Goal: Communication & Community: Answer question/provide support

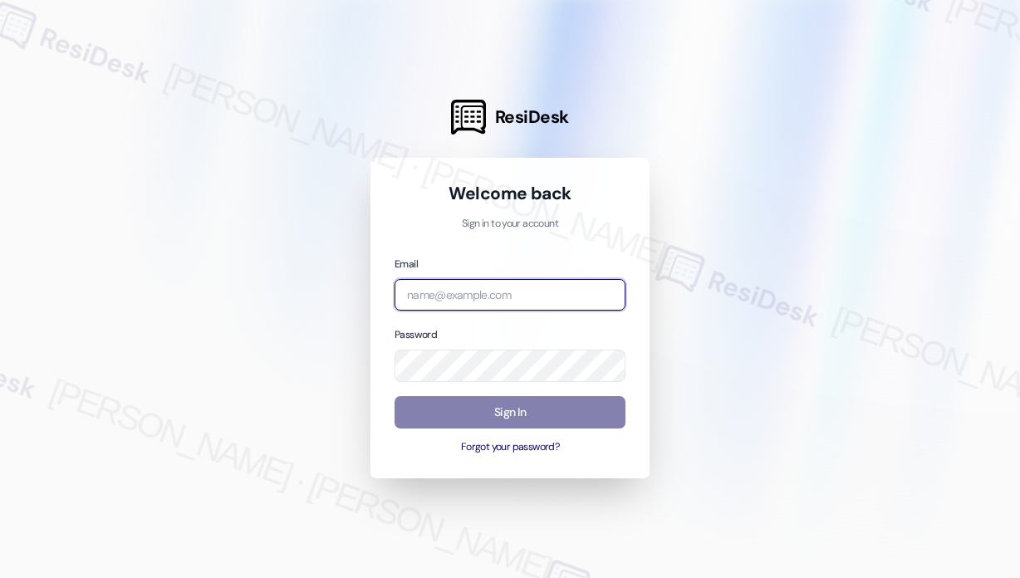
click at [580, 305] on input "email" at bounding box center [509, 295] width 231 height 32
click at [0, 577] on com-1password-button at bounding box center [0, 578] width 0 height 0
click at [512, 299] on input "email" at bounding box center [509, 295] width 231 height 32
type input "automated-surveys-jag-john-roy.roles@jag.com"
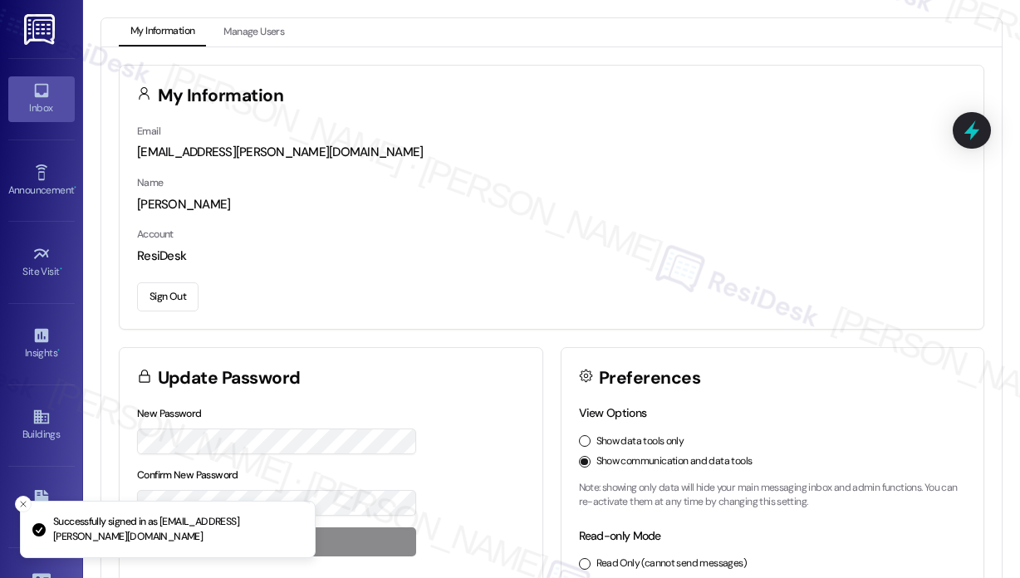
click at [40, 101] on div "Inbox" at bounding box center [41, 108] width 83 height 17
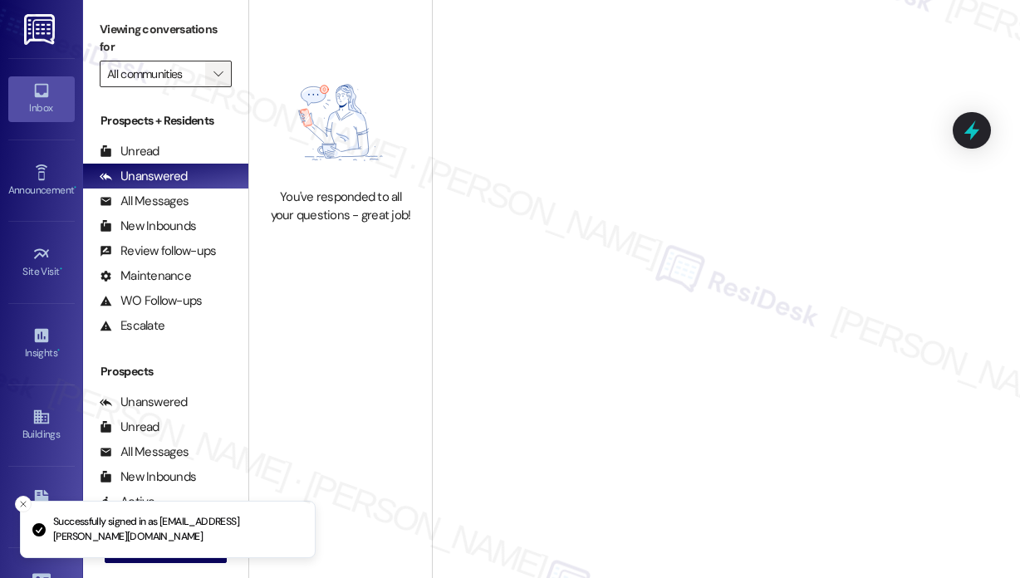
click at [217, 79] on icon "" at bounding box center [217, 73] width 9 height 13
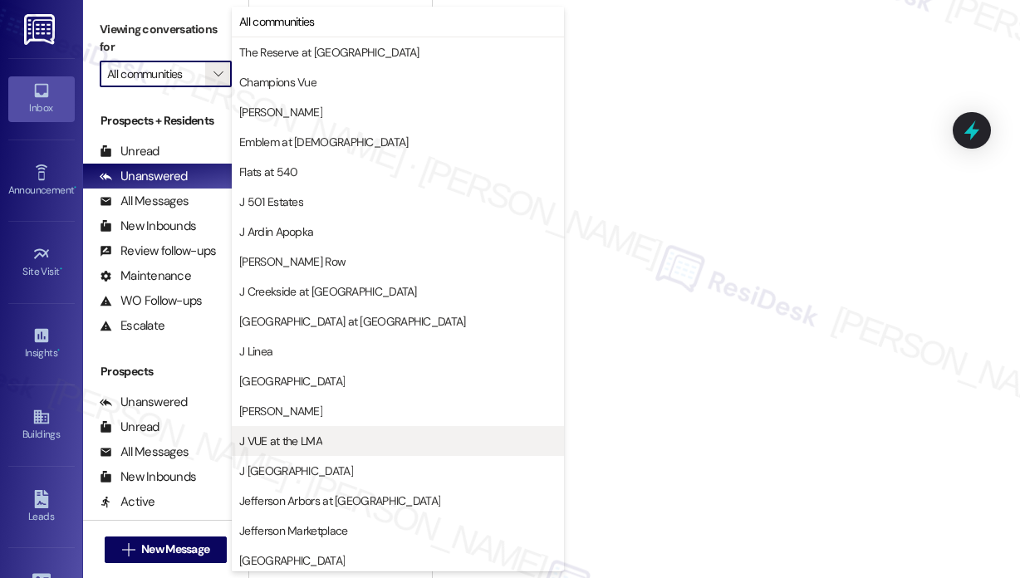
click at [330, 429] on button "J VUE at the LMA" at bounding box center [398, 441] width 332 height 30
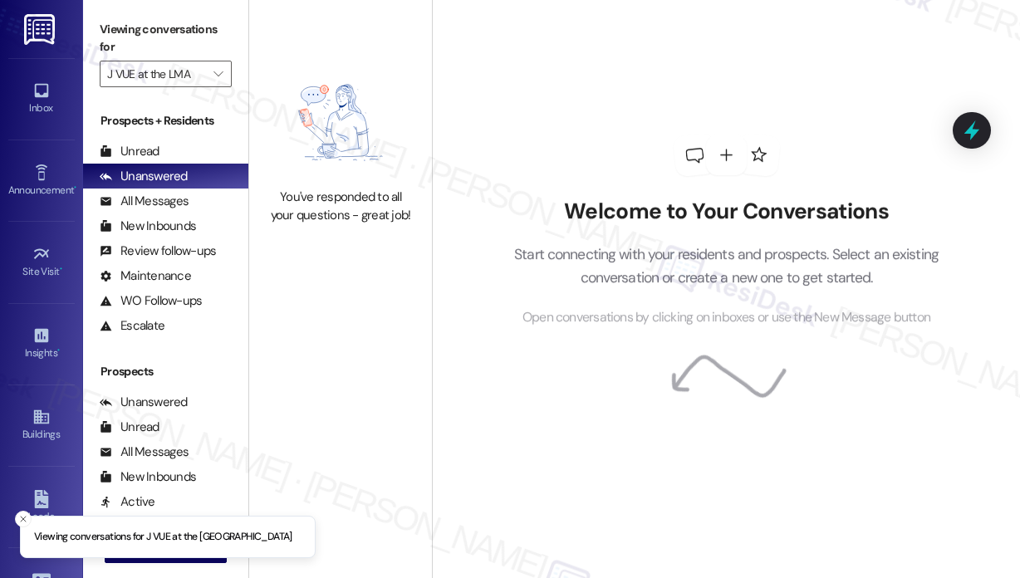
type input "J VUE at the LMA"
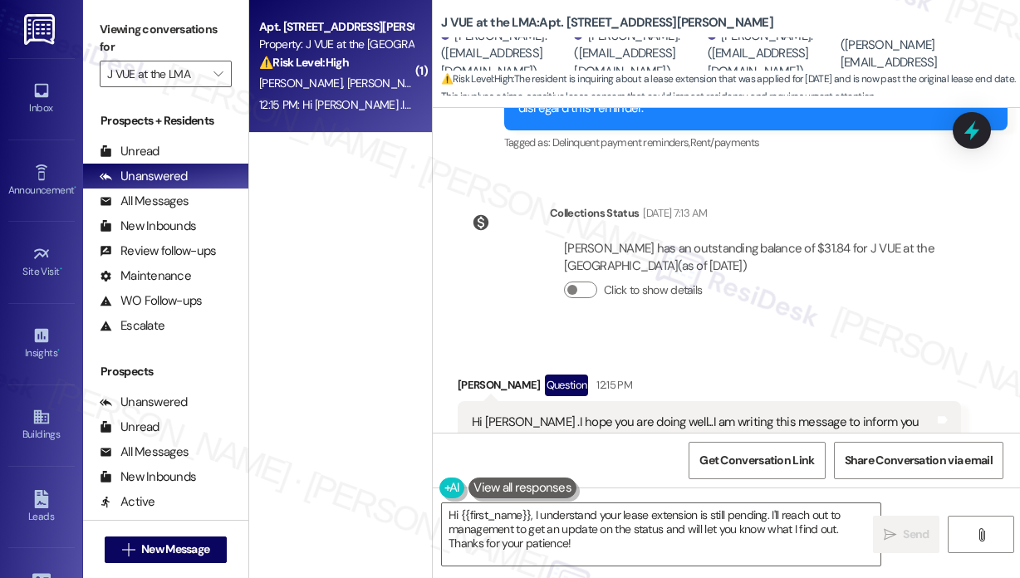
scroll to position [7539, 0]
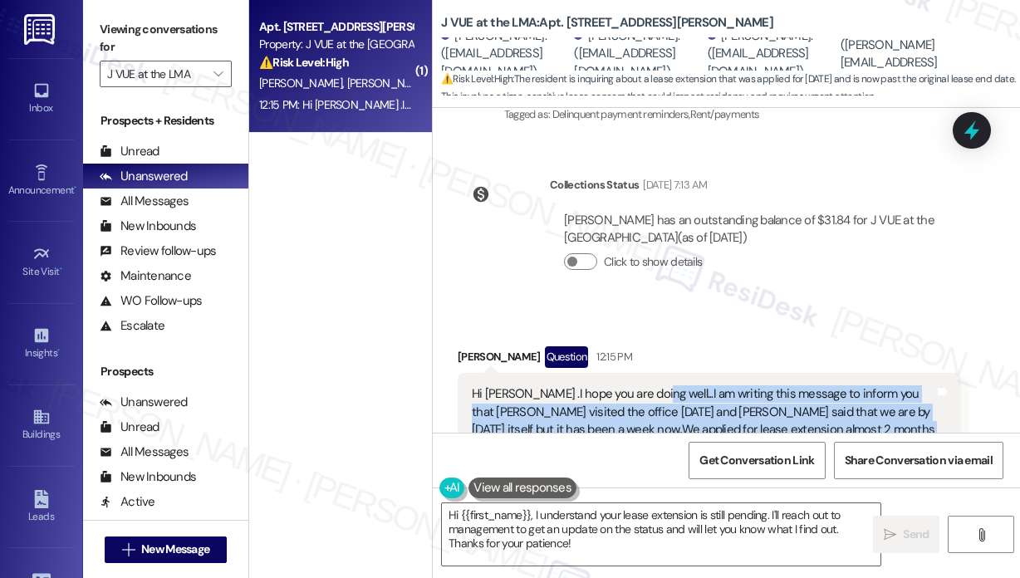
drag, startPoint x: 750, startPoint y: 375, endPoint x: 638, endPoint y: 300, distance: 134.7
click at [638, 385] on div "Hi Jay .I hope you are doing well...I am writing this message to inform you tha…" at bounding box center [703, 429] width 463 height 89
copy div "I am writing this message to inform you that Haroon visited the office last Thu…"
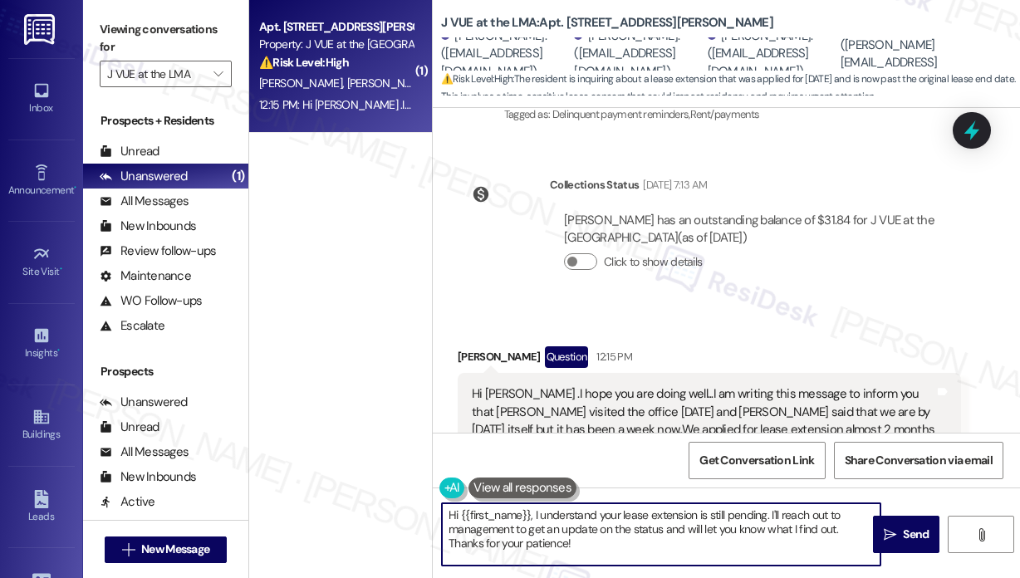
drag, startPoint x: 551, startPoint y: 544, endPoint x: 539, endPoint y: 531, distance: 17.6
click at [531, 512] on textarea "Hi {{first_name}}, I understand your lease extension is still pending. I'll rea…" at bounding box center [661, 534] width 438 height 62
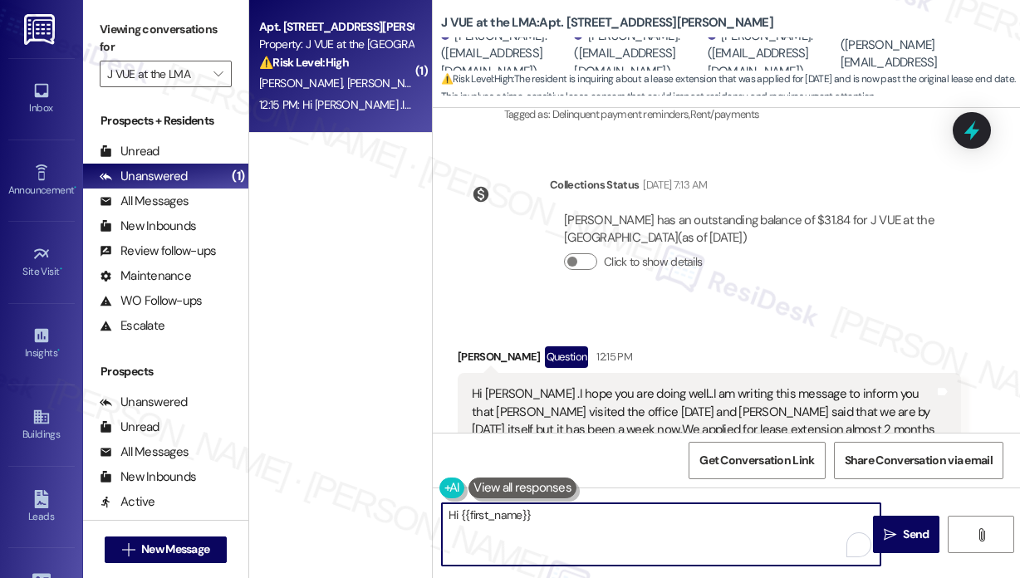
click at [576, 515] on textarea "Hi {{first_name}}" at bounding box center [661, 534] width 438 height 62
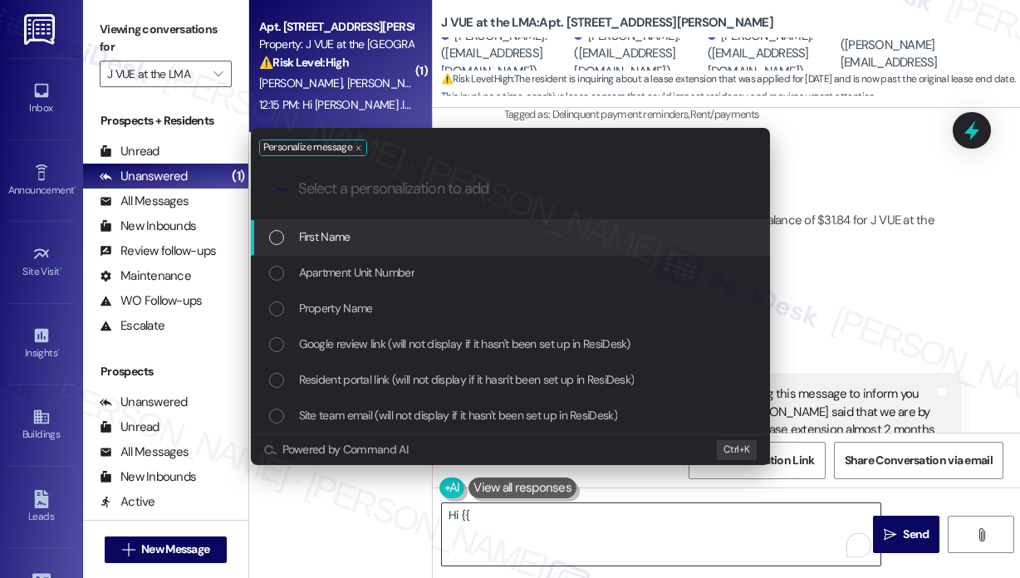
drag, startPoint x: 578, startPoint y: 514, endPoint x: 568, endPoint y: 507, distance: 12.0
click at [578, 513] on div "Personalize message .cls-1{fill:#0a055f;}.cls-2{fill:#0cc4c4;} resideskLogoBlue…" at bounding box center [510, 289] width 1020 height 578
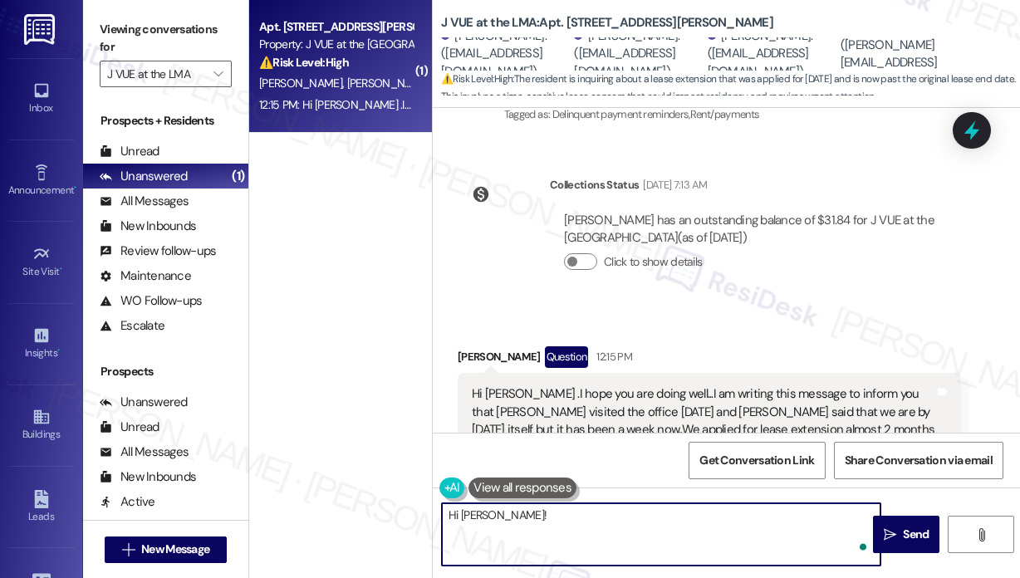
paste textarea "Thank you for reaching out. Can you confirm if you’ve received any updates at a…"
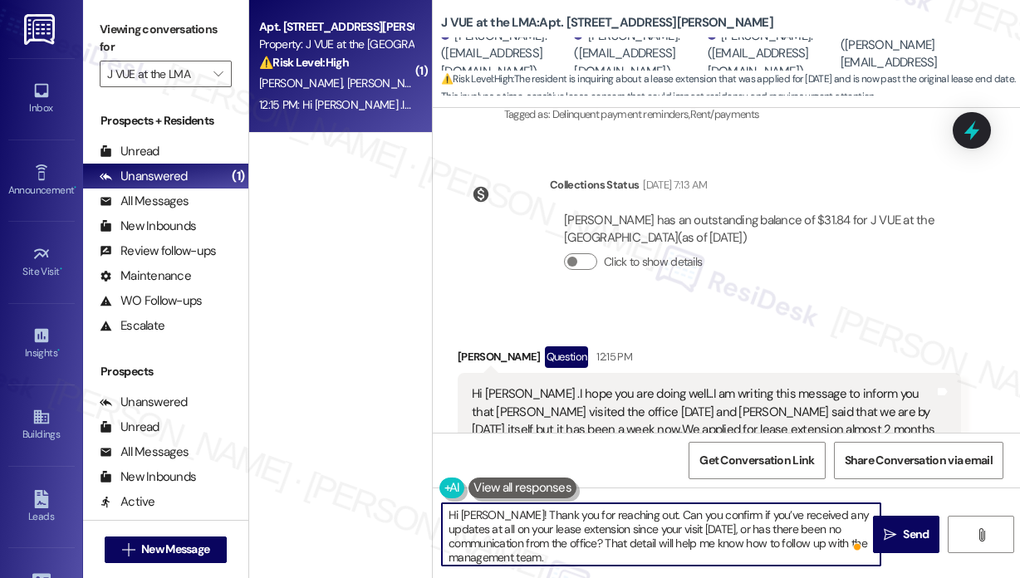
click at [705, 560] on textarea "Hi Pranshu! Thank you for reaching out. Can you confirm if you’ve received any …" at bounding box center [661, 534] width 438 height 62
type textarea "Hi Pranshu! Thank you for reaching out. Can you confirm if you’ve received any …"
click at [896, 546] on button " Send" at bounding box center [906, 534] width 66 height 37
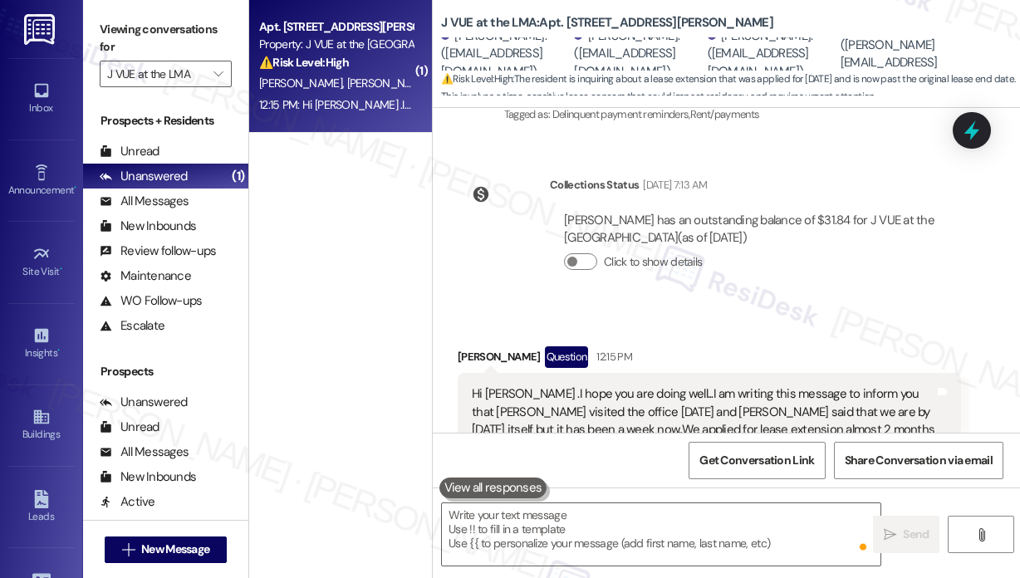
scroll to position [7538, 0]
click at [426, 253] on div "( 1 ) Apt. 1212, 75 Saint Alphonsus St Property: J VUE at the LMA ⚠️ Risk Level…" at bounding box center [340, 230] width 183 height 460
click at [219, 72] on icon "" at bounding box center [217, 73] width 9 height 13
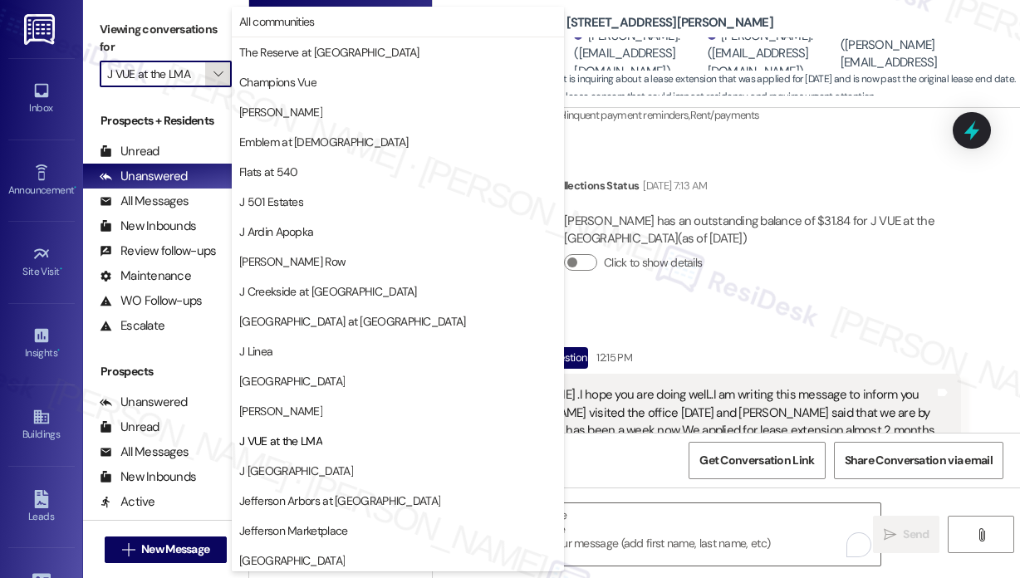
scroll to position [269, 0]
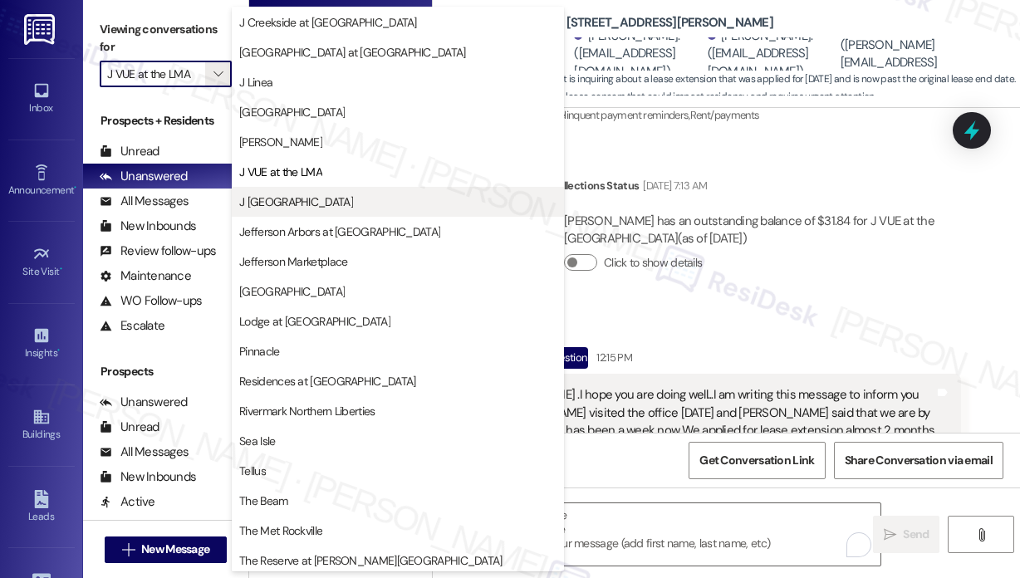
click at [267, 208] on span "J [GEOGRAPHIC_DATA]" at bounding box center [296, 201] width 114 height 17
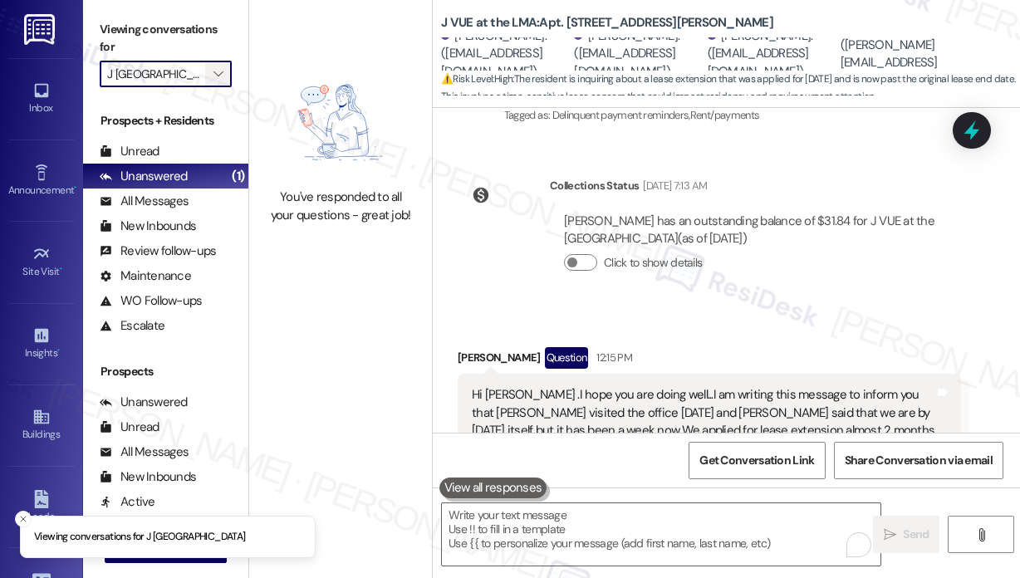
click at [219, 76] on icon "" at bounding box center [217, 73] width 9 height 13
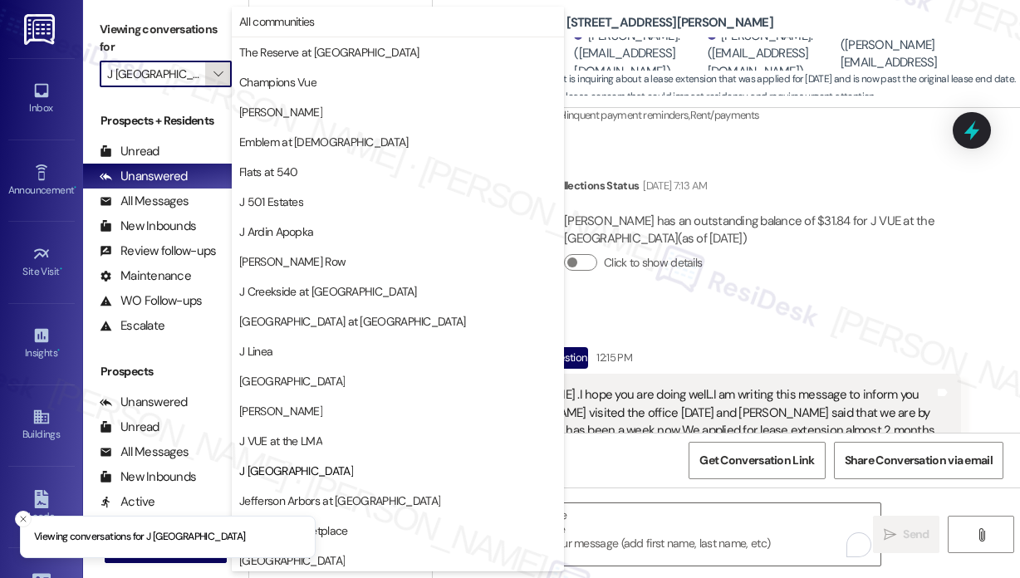
scroll to position [269, 0]
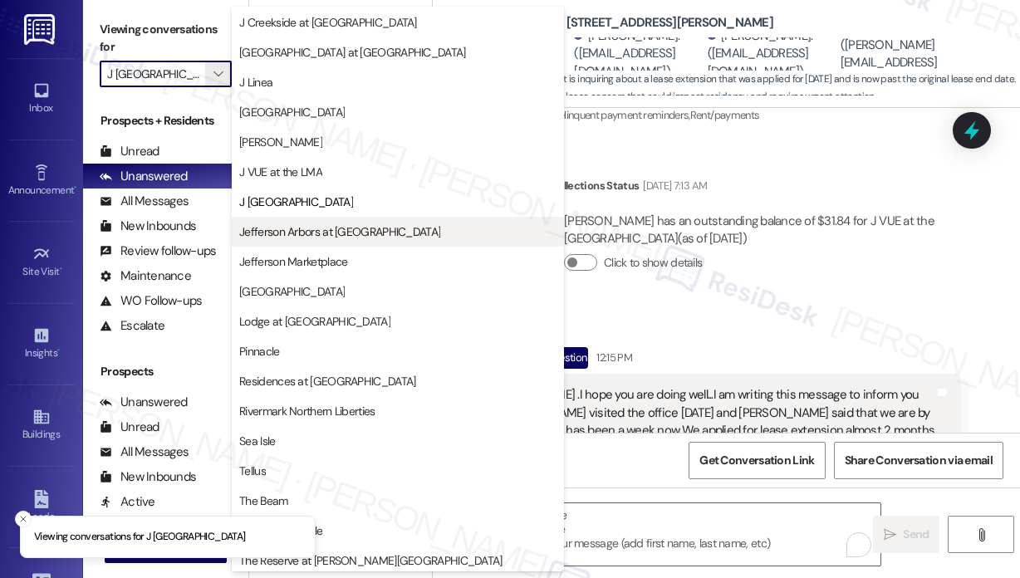
click at [286, 234] on span "Jefferson Arbors at [GEOGRAPHIC_DATA]" at bounding box center [339, 231] width 201 height 17
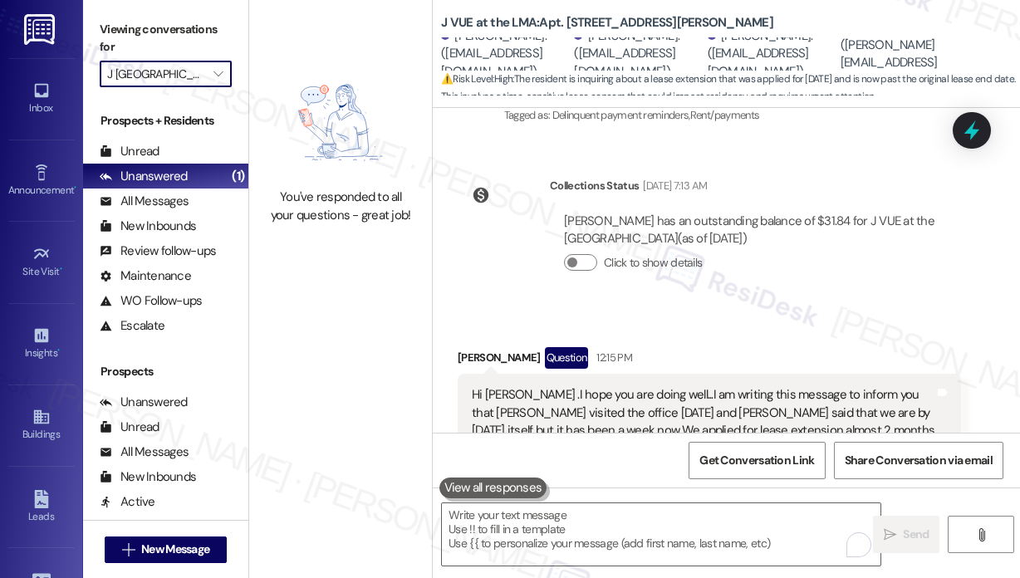
type input "Jefferson Arbors at [GEOGRAPHIC_DATA]"
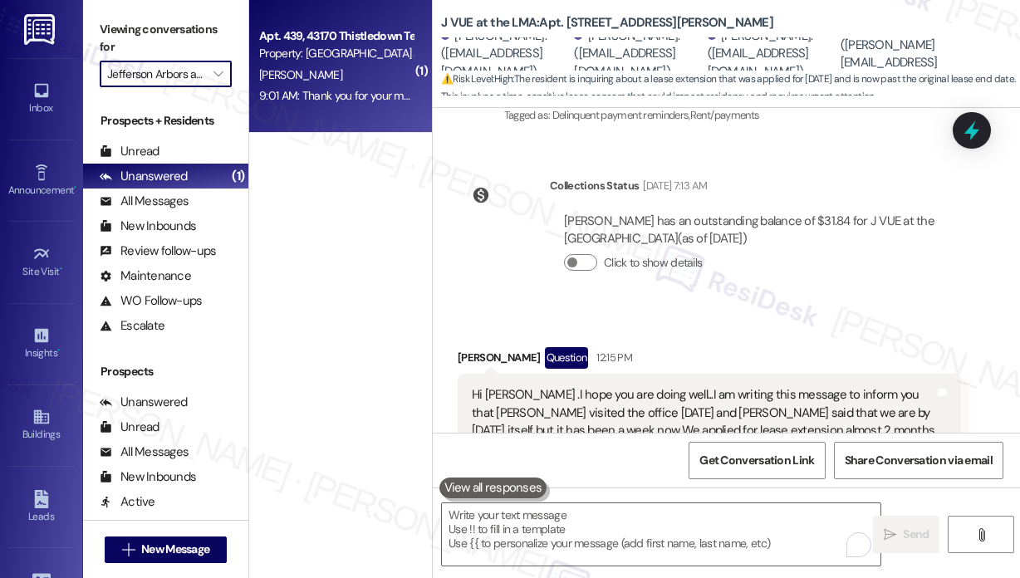
click at [315, 117] on div "Apt. 439, 43170 Thistledown Ter Property: Jefferson Arbors at Broadlands T. Bru…" at bounding box center [340, 66] width 183 height 133
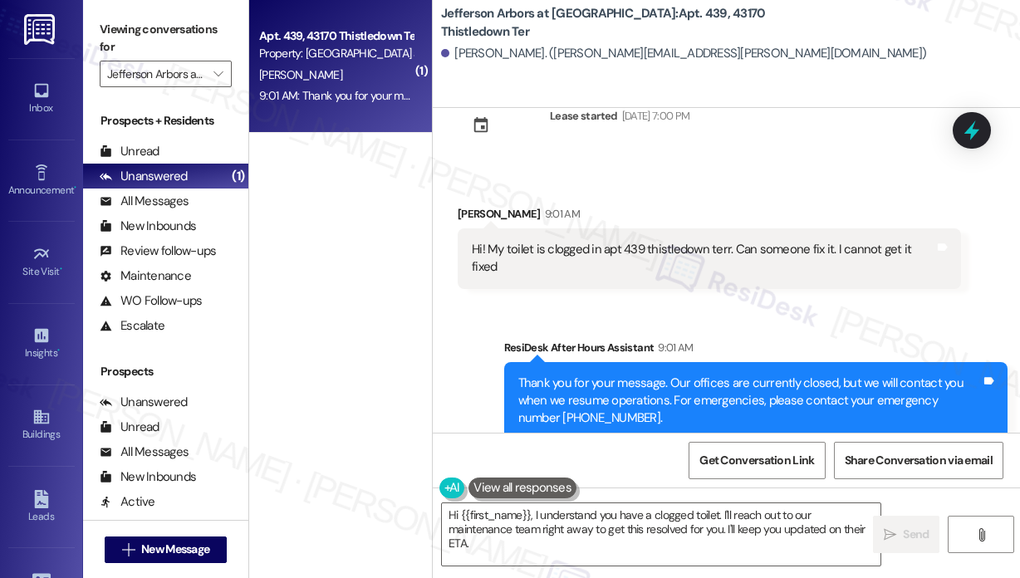
scroll to position [78, 0]
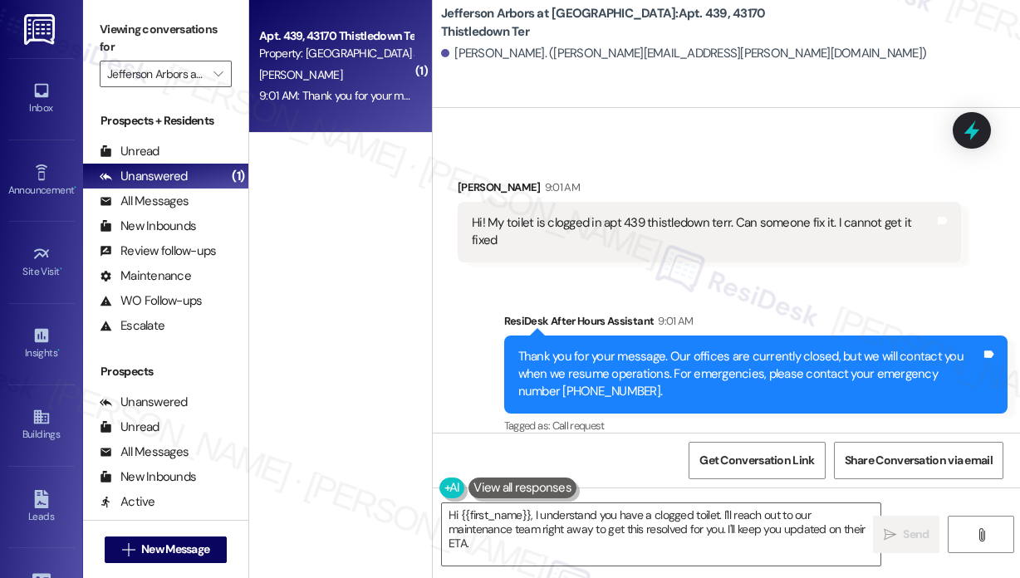
click at [721, 275] on div "Sent via SMS ResiDesk After Hours Assistant 9:01 AM Thank you for your message.…" at bounding box center [726, 363] width 587 height 176
click at [707, 223] on div "Hi! My toilet is clogged in apt 439 thistledown terr. Can someone fix it. I can…" at bounding box center [703, 232] width 463 height 36
click at [707, 222] on div "Hi! My toilet is clogged in apt 439 thistledown terr. Can someone fix it. I can…" at bounding box center [703, 232] width 463 height 36
click at [707, 221] on div "Hi! My toilet is clogged in apt 439 thistledown terr. Can someone fix it. I can…" at bounding box center [703, 232] width 463 height 36
click at [707, 220] on div "Hi! My toilet is clogged in apt 439 thistledown terr. Can someone fix it. I can…" at bounding box center [703, 232] width 463 height 36
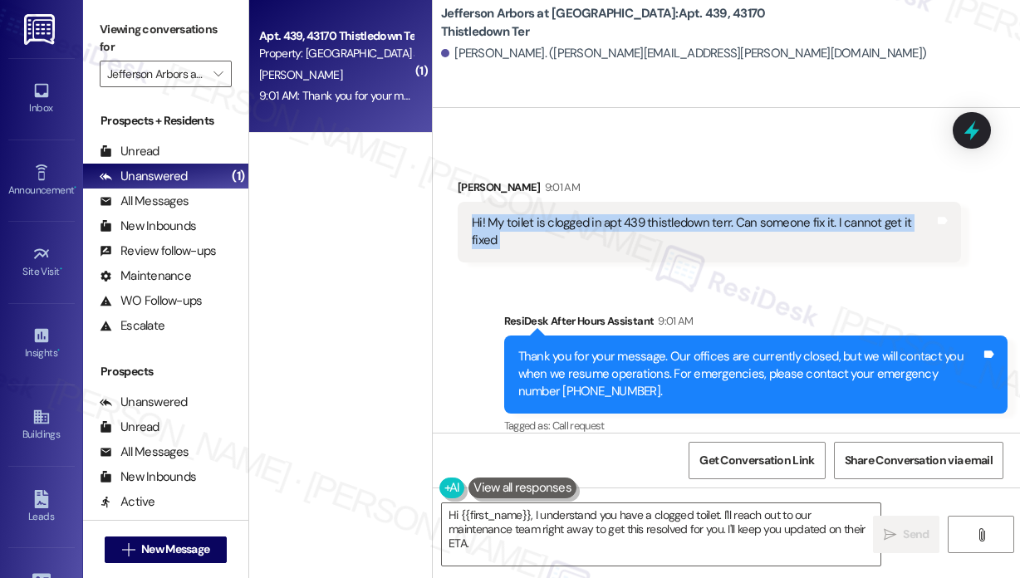
click at [707, 220] on div "Hi! My toilet is clogged in apt 439 thistledown terr. Can someone fix it. I can…" at bounding box center [703, 232] width 463 height 36
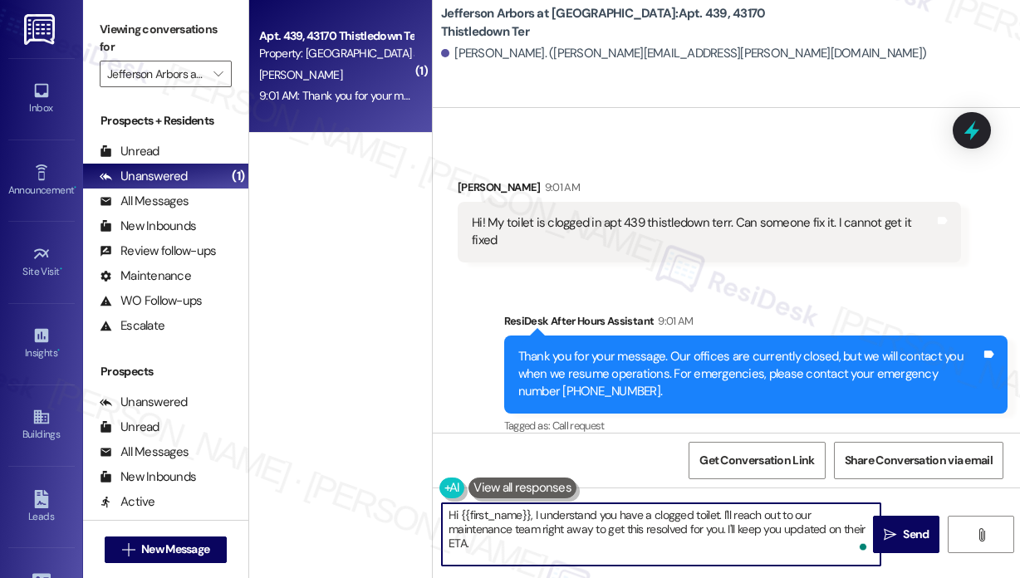
drag, startPoint x: 561, startPoint y: 549, endPoint x: 533, endPoint y: 515, distance: 44.2
click at [533, 515] on textarea "Hi {{first_name}}, I understand you have a clogged toilet. I'll reach out to ou…" at bounding box center [661, 534] width 438 height 62
paste textarea "Thank you for reaching out. Can you let me know if the toilet is completely blo…"
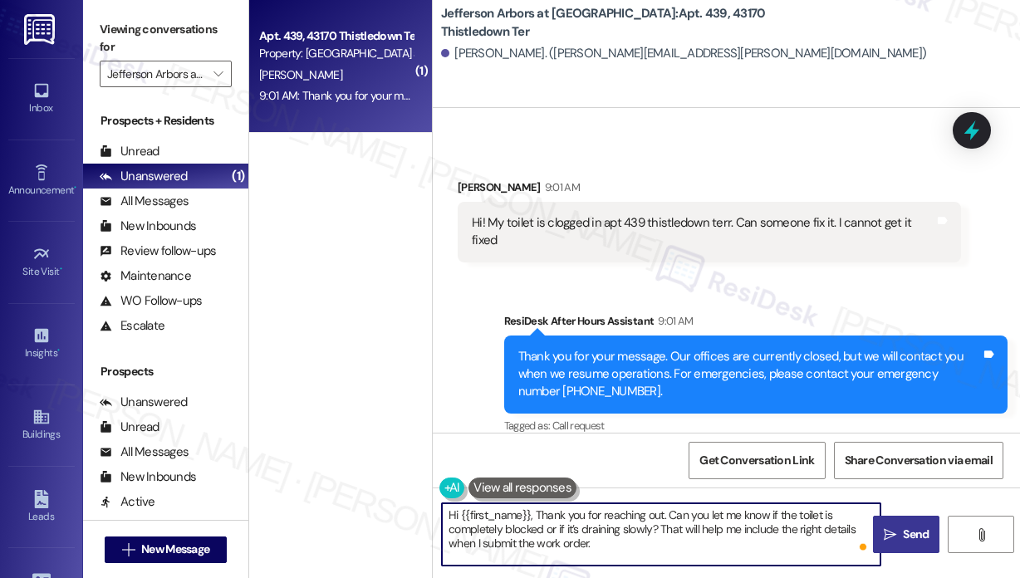
type textarea "Hi {{first_name}}, Thank you for reaching out. Can you let me know if the toile…"
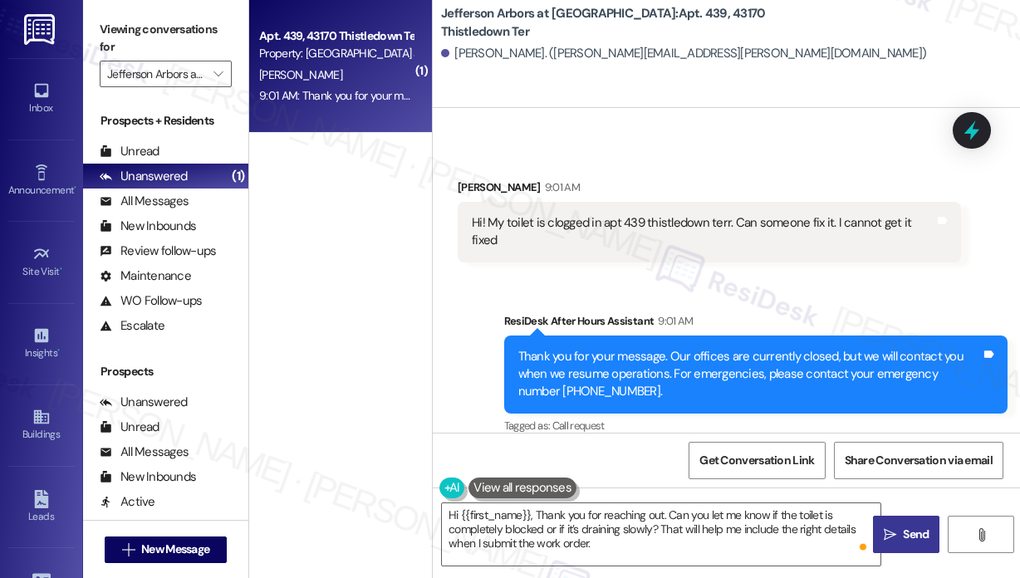
click at [913, 530] on span "Send" at bounding box center [916, 534] width 26 height 17
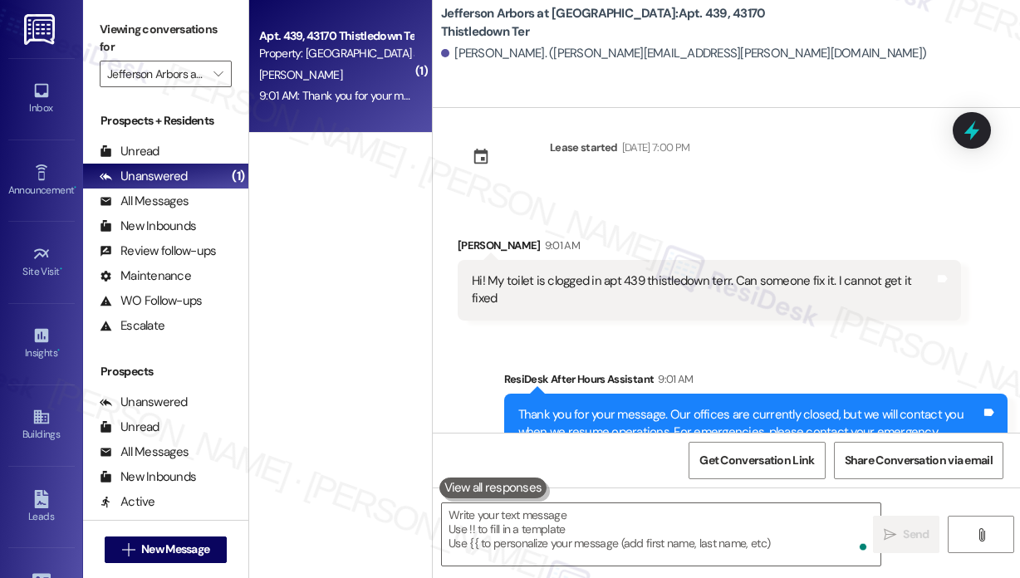
scroll to position [0, 0]
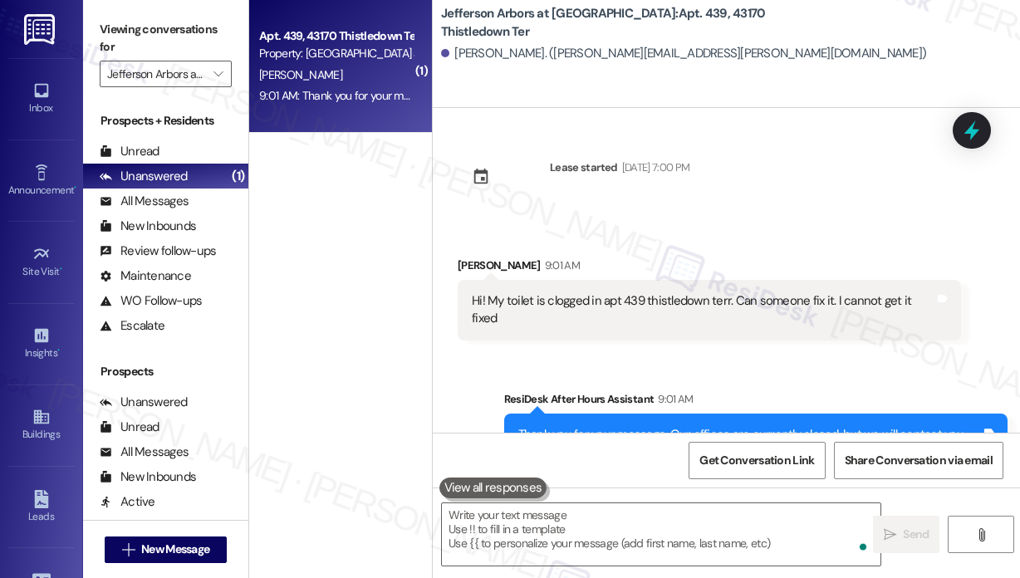
click at [341, 247] on div "( 1 ) Apt. 439, 43170 Thistledown Ter Property: Jefferson Arbors at Broadlands …" at bounding box center [340, 230] width 183 height 460
click at [218, 77] on icon "" at bounding box center [217, 73] width 9 height 13
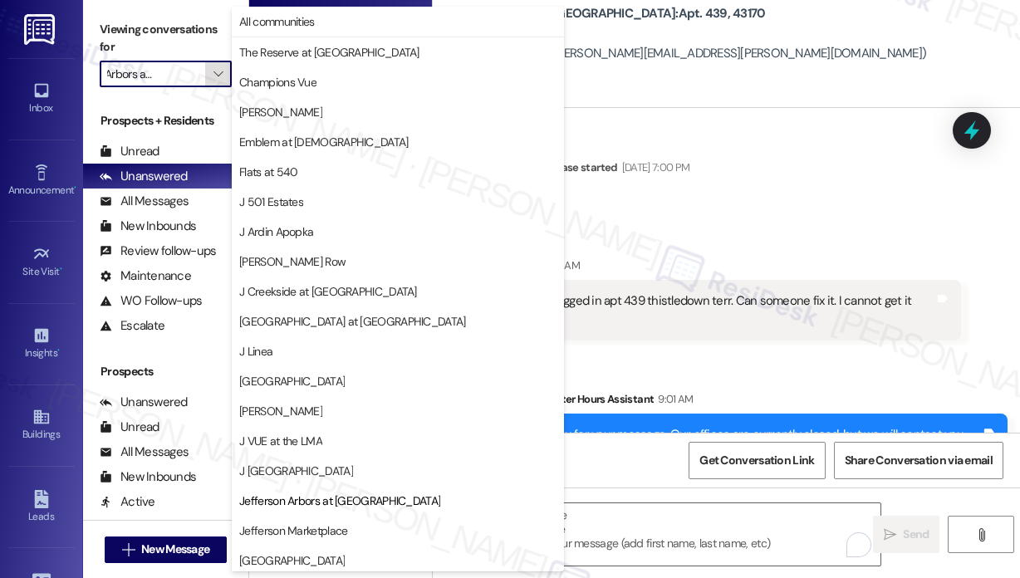
scroll to position [269, 0]
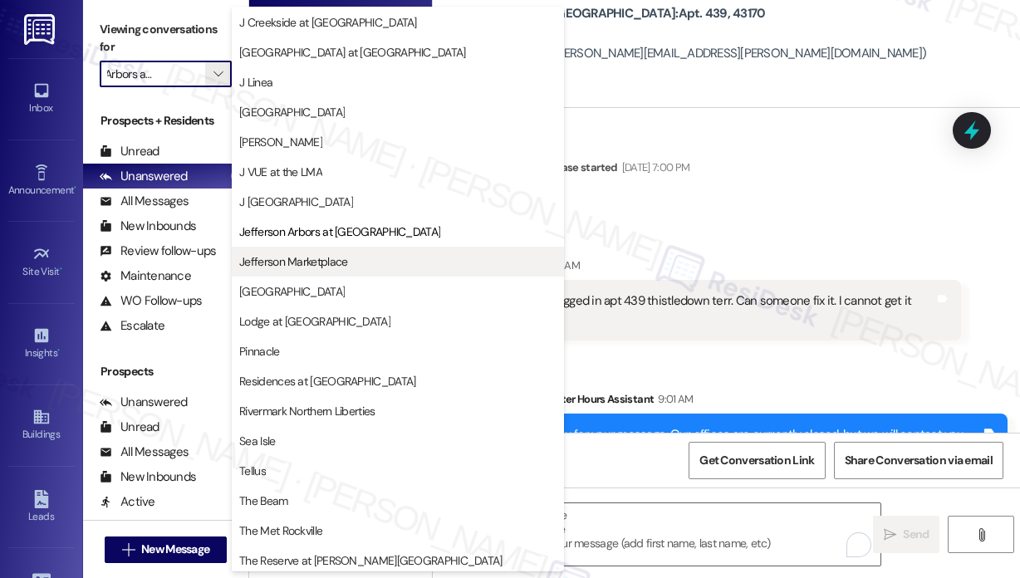
click at [256, 262] on span "Jefferson Marketplace" at bounding box center [293, 261] width 108 height 17
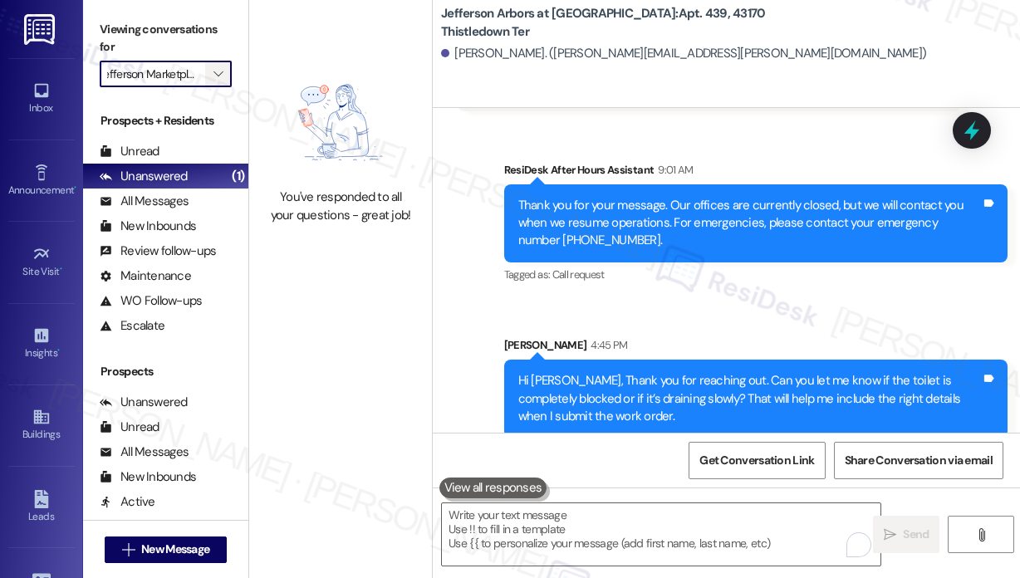
scroll to position [0, 9]
click at [215, 67] on icon "" at bounding box center [217, 73] width 9 height 13
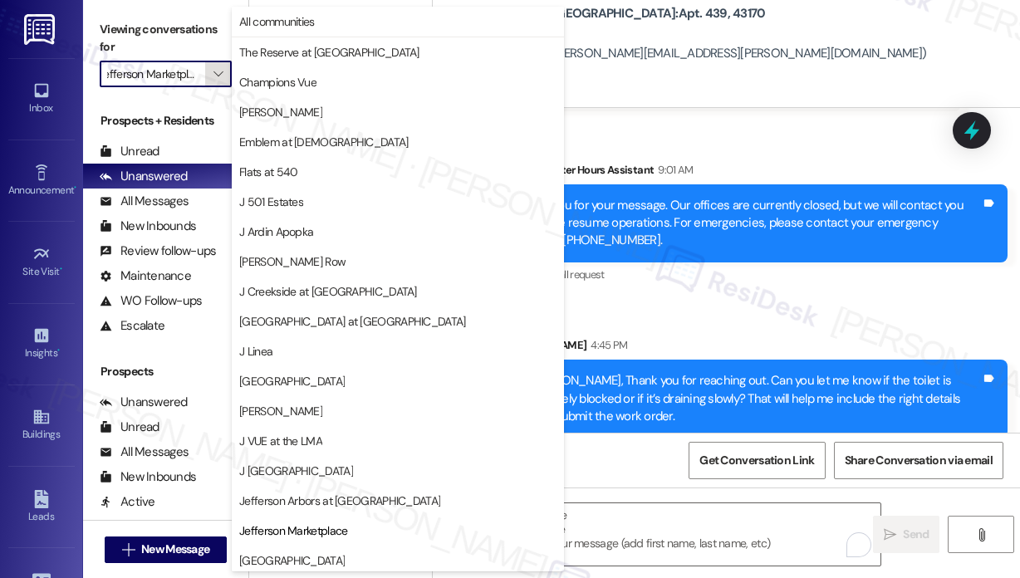
scroll to position [269, 0]
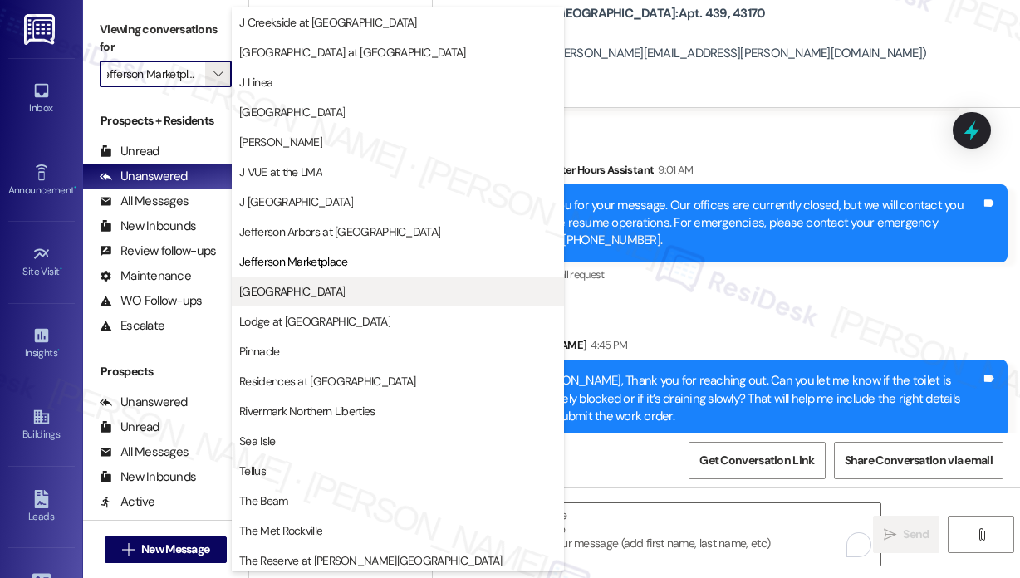
click at [269, 291] on span "[GEOGRAPHIC_DATA]" at bounding box center [291, 291] width 105 height 17
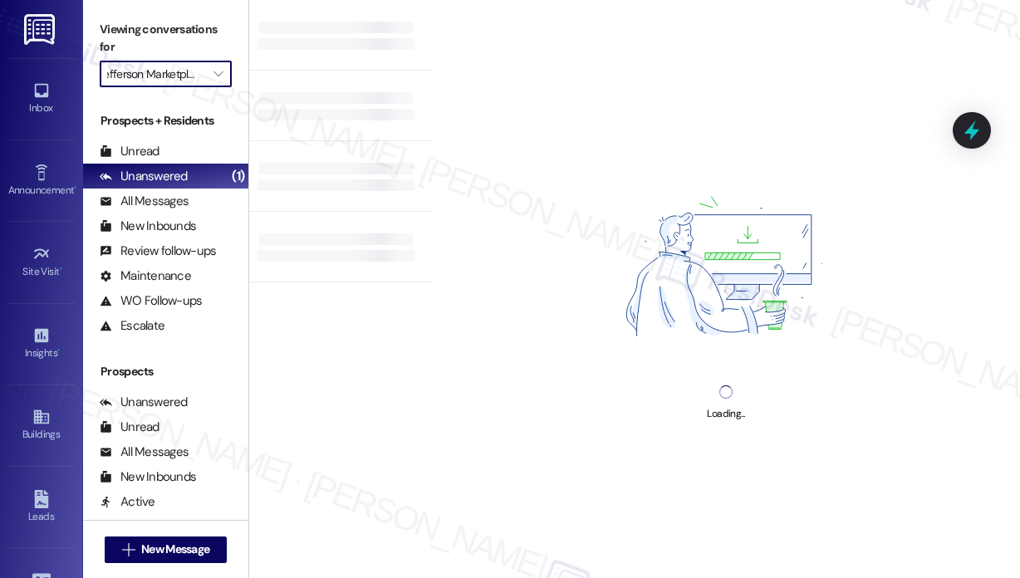
type input "[GEOGRAPHIC_DATA]"
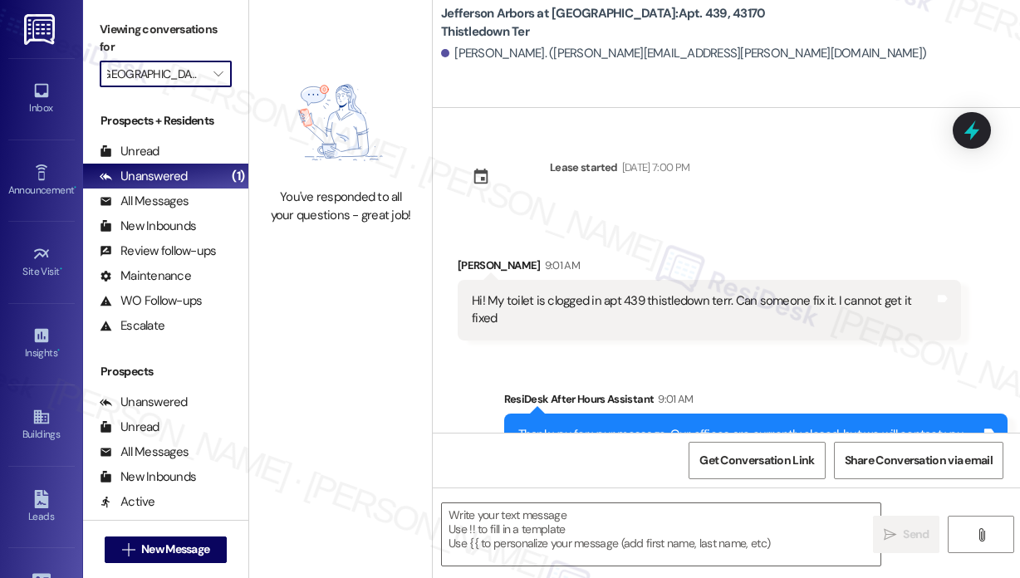
type textarea "Fetching suggested responses. Please feel free to read through the conversation…"
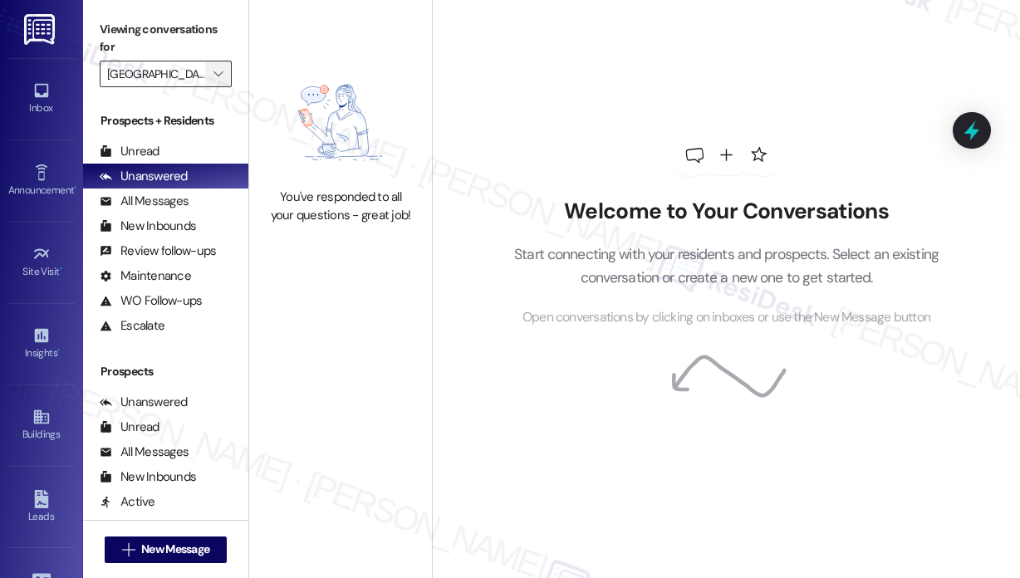
click at [222, 77] on icon "" at bounding box center [217, 73] width 9 height 13
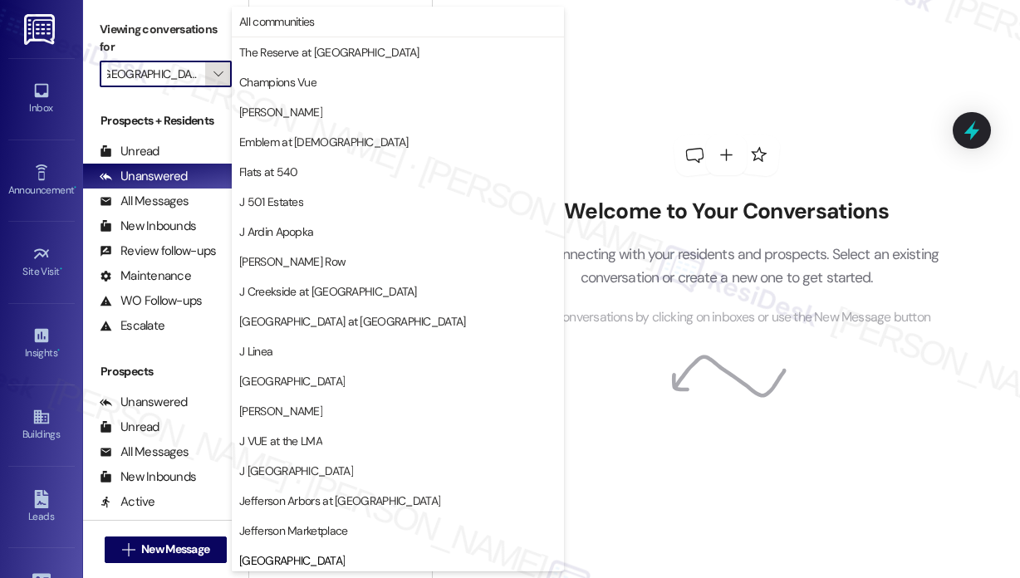
scroll to position [269, 0]
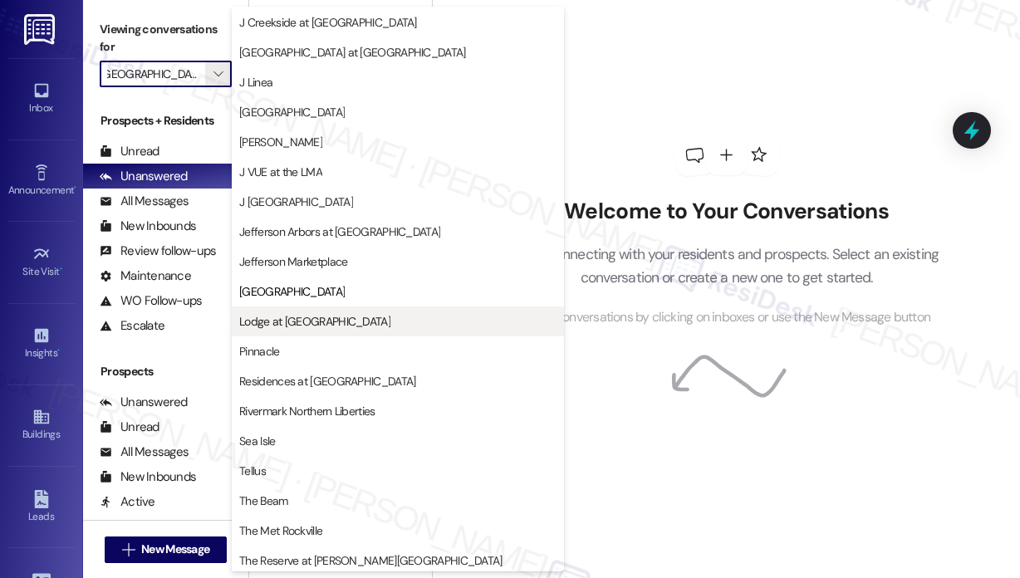
click at [279, 320] on span "Lodge at [GEOGRAPHIC_DATA]" at bounding box center [314, 321] width 151 height 17
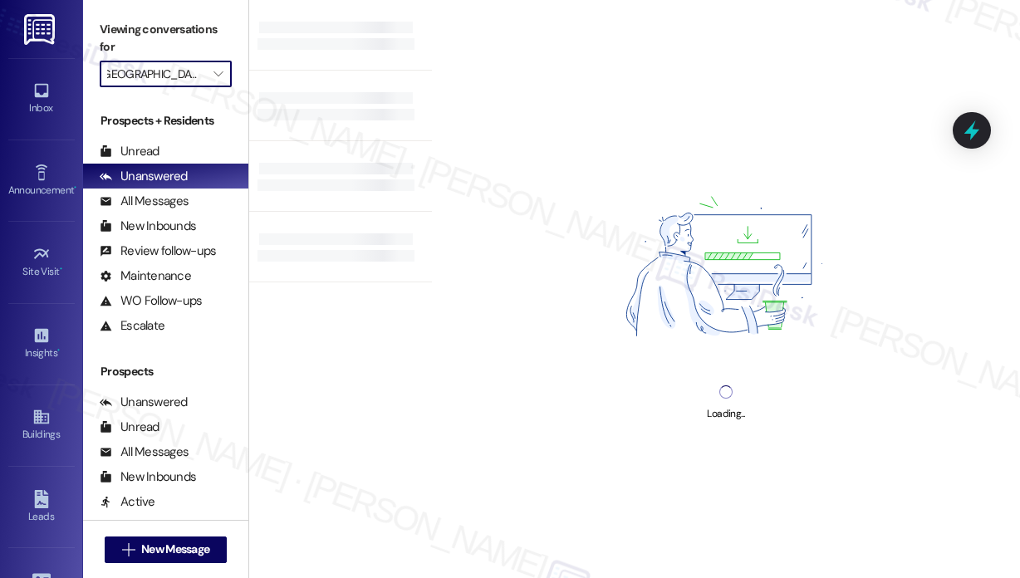
type input "Lodge at [GEOGRAPHIC_DATA]"
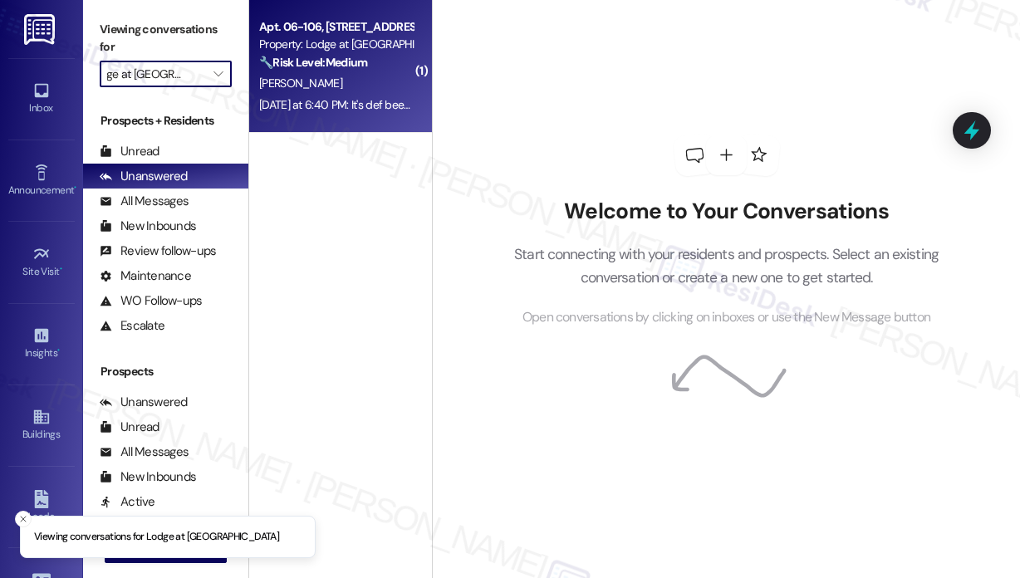
click at [321, 97] on div "[DATE] at 6:40 PM: It's def been there for a couple of weeks [DATE] at 6:40 PM:…" at bounding box center [402, 104] width 286 height 15
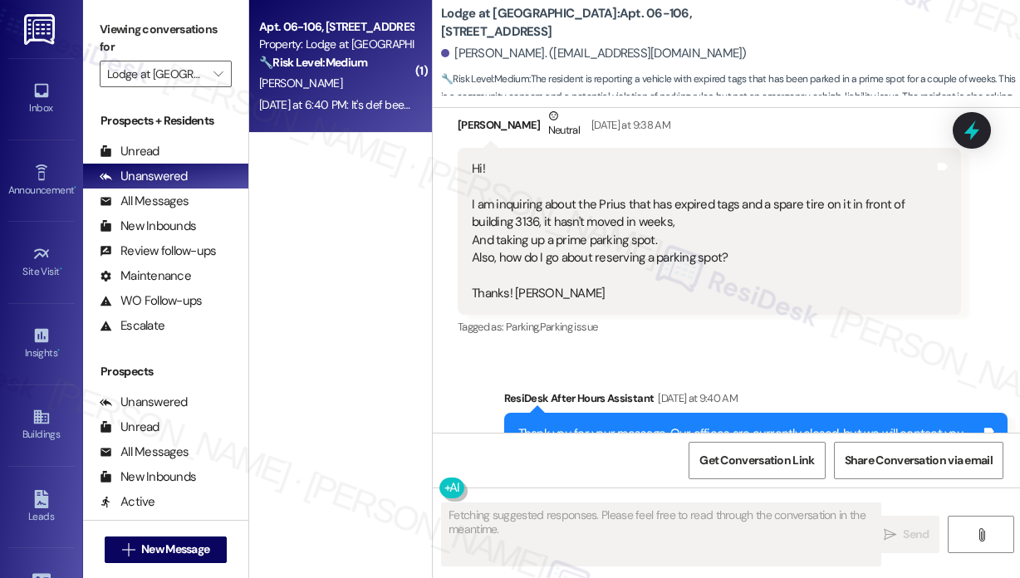
scroll to position [2768, 0]
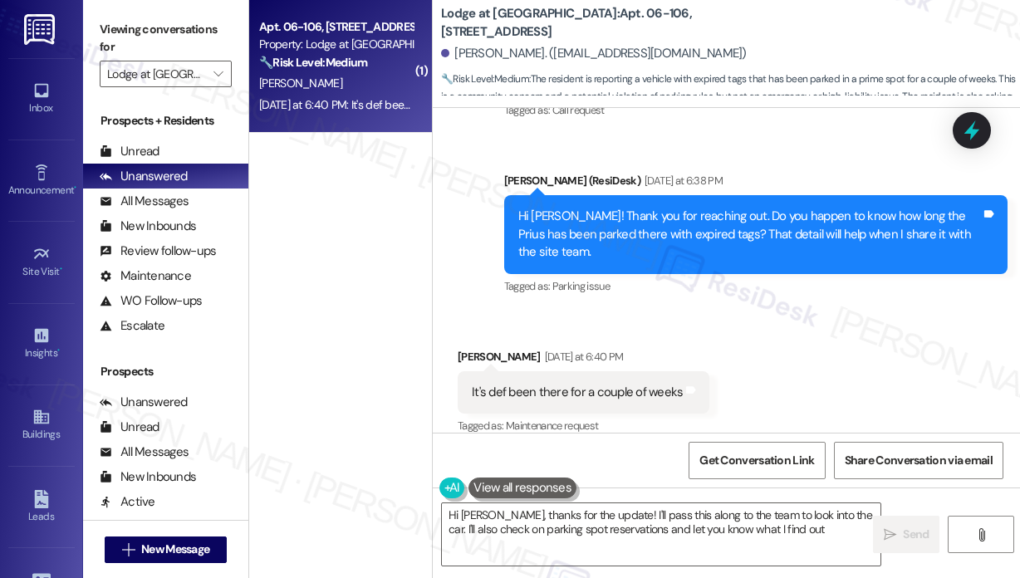
type textarea "Hi [PERSON_NAME], thanks for the update! I'll pass this along to the team to lo…"
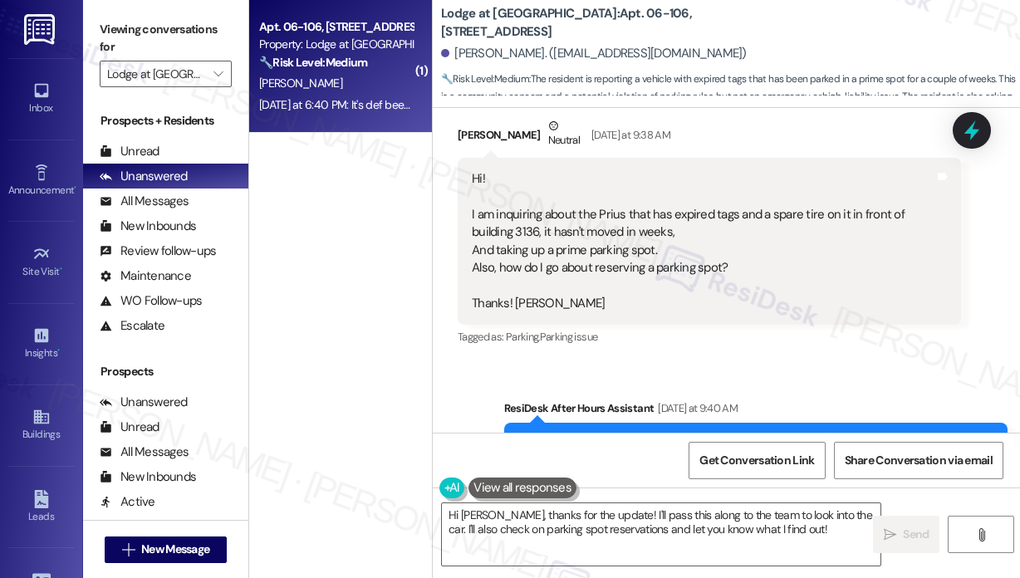
scroll to position [2353, 0]
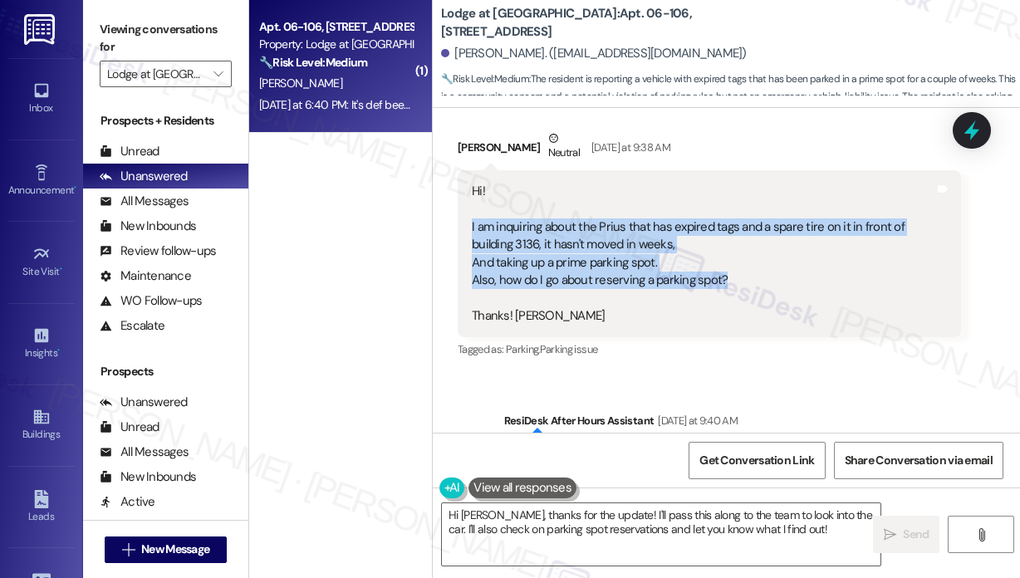
drag, startPoint x: 731, startPoint y: 260, endPoint x: 526, endPoint y: 274, distance: 204.8
click at [468, 208] on div "Hi! I am inquiring about the Prius that has expired tags and a spare tire on it…" at bounding box center [709, 253] width 503 height 167
copy div "I am inquiring about the Prius that has expired tags and a spare tire on it in …"
click at [972, 129] on icon at bounding box center [972, 131] width 20 height 26
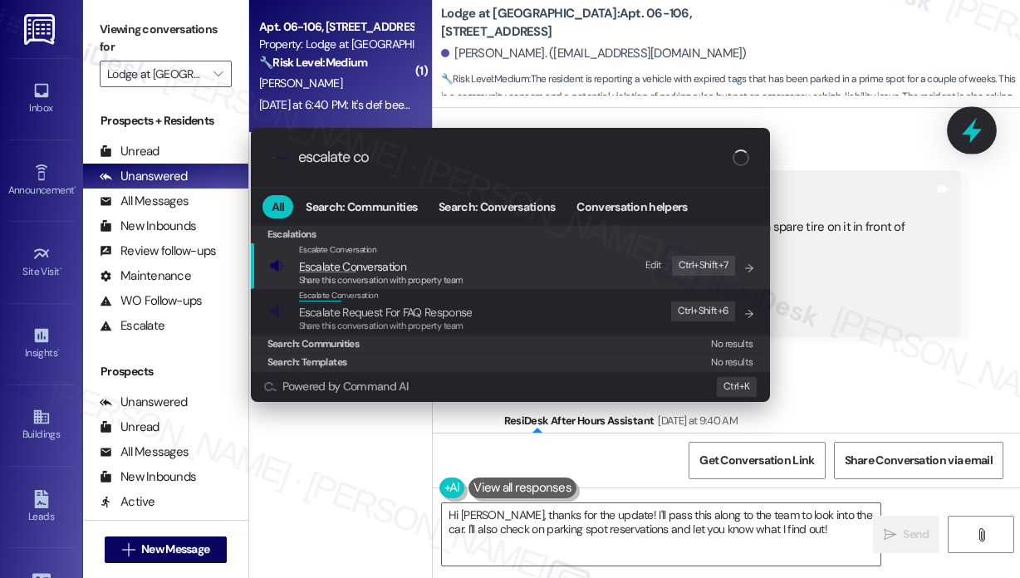
type input "escalate con"
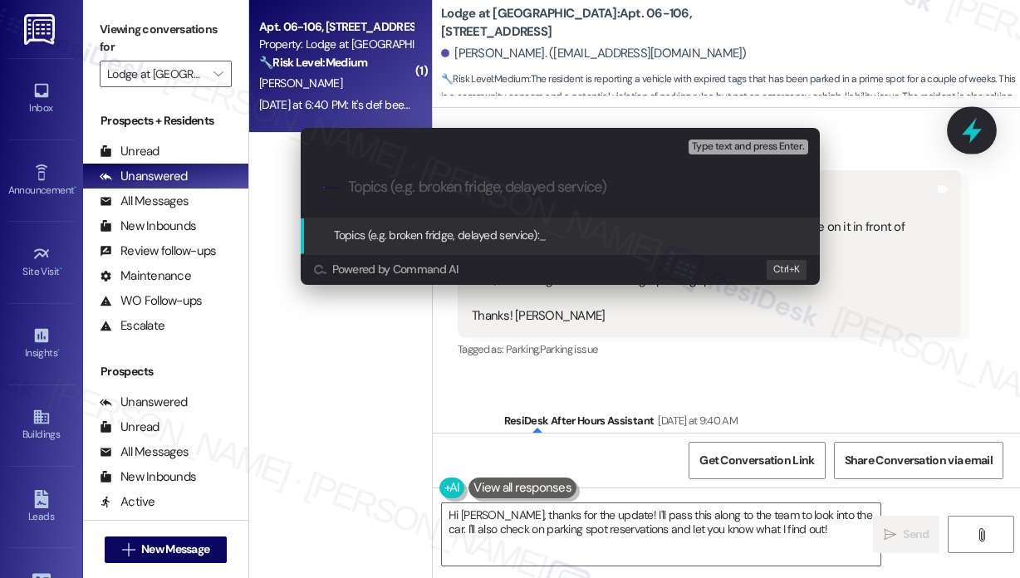
type input "Inquiry About Unmoved Prius with Expired Tags and Parking Spot Reservation"
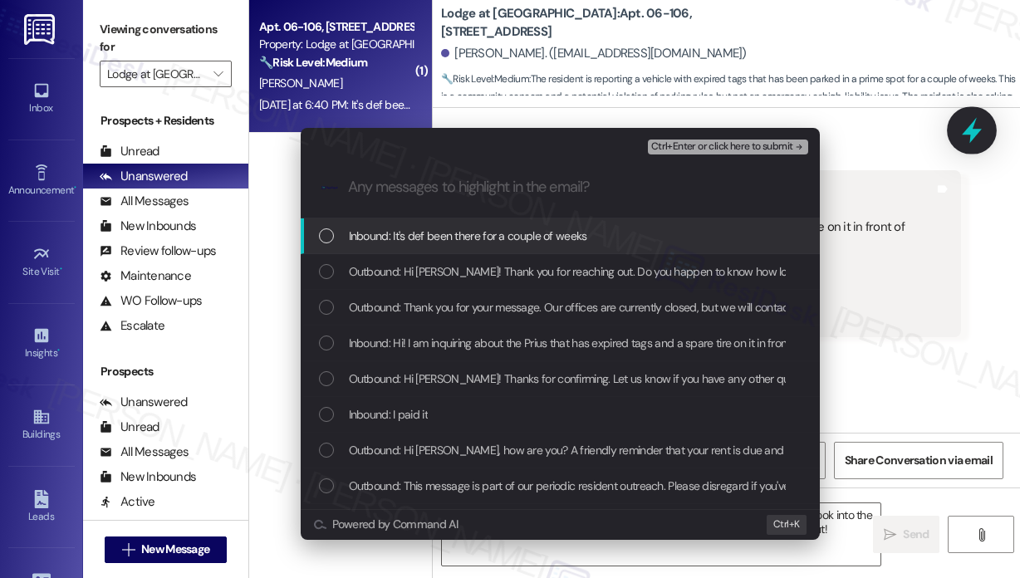
scroll to position [0, 0]
click at [581, 245] on div "Inbound: It's def been there for a couple of weeks" at bounding box center [560, 236] width 519 height 36
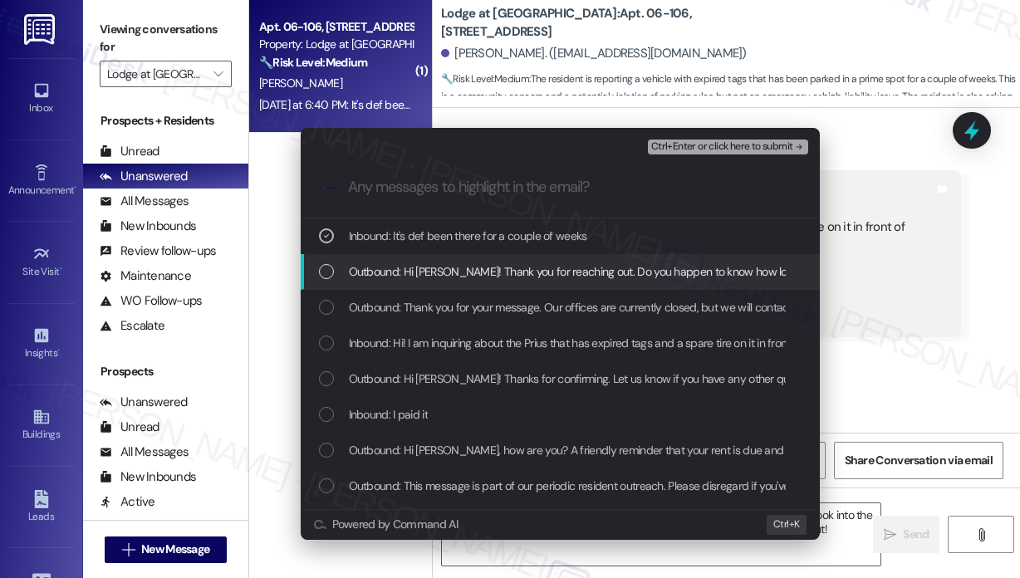
click at [585, 268] on span "Outbound: Hi [PERSON_NAME]! Thank you for reaching out. Do you happen to know h…" at bounding box center [827, 271] width 956 height 18
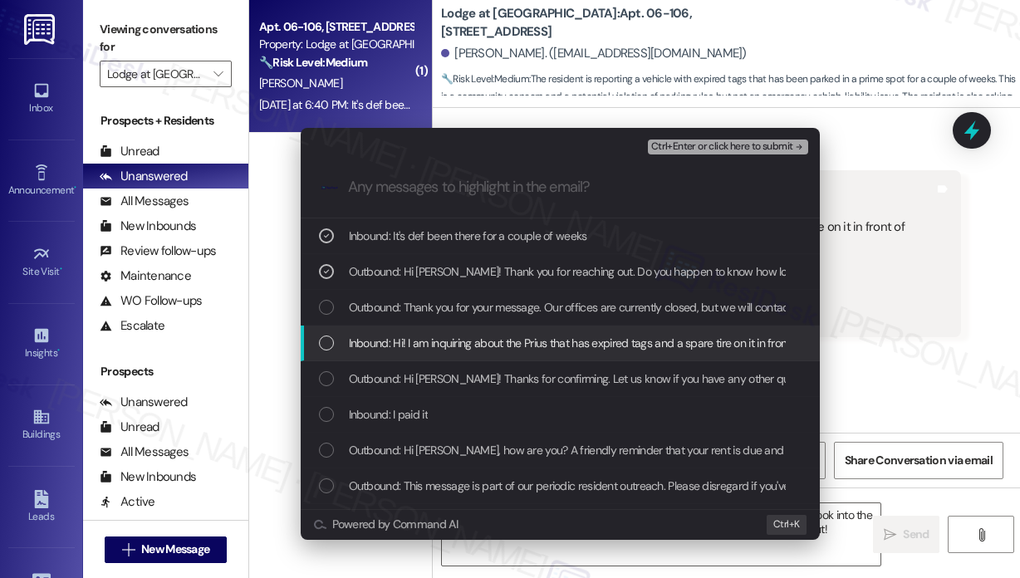
click at [600, 334] on span "Inbound: Hi! I am inquiring about the Prius that has expired tags and a spare t…" at bounding box center [939, 343] width 1181 height 18
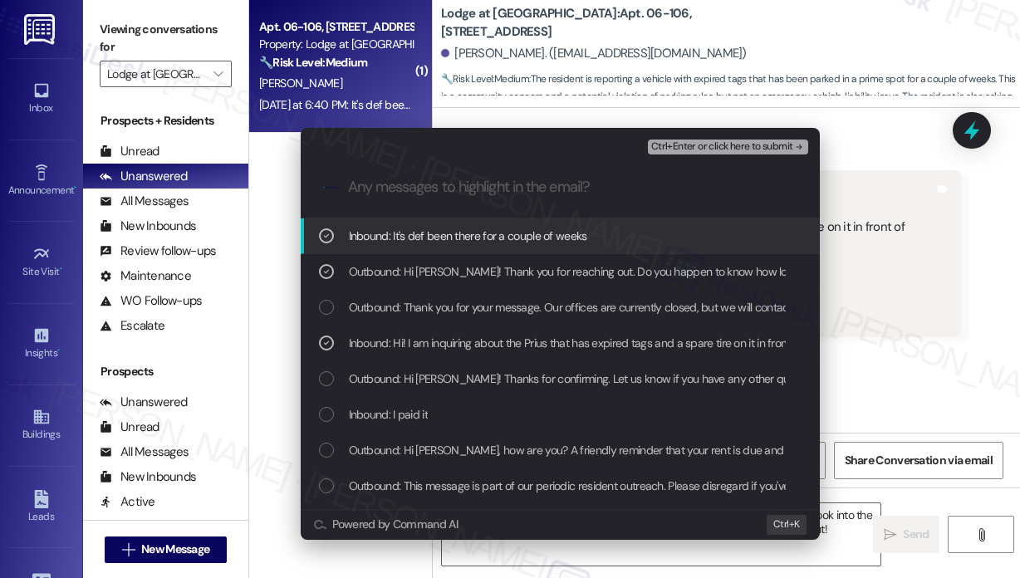
click at [694, 149] on span "Ctrl+Enter or click here to submit" at bounding box center [722, 147] width 142 height 12
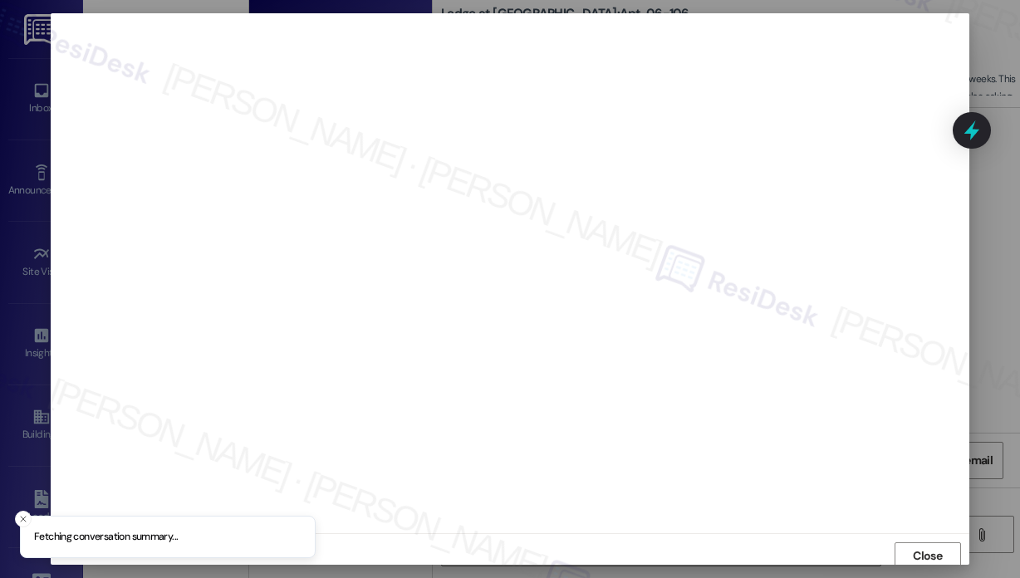
scroll to position [4, 0]
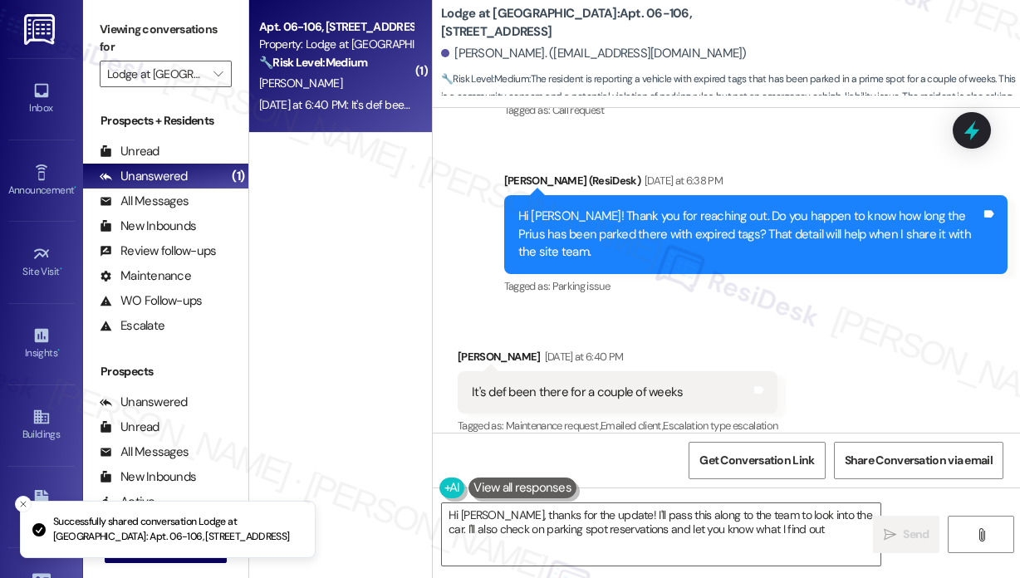
type textarea "Hi [PERSON_NAME], thanks for the update! I'll pass this along to the team to lo…"
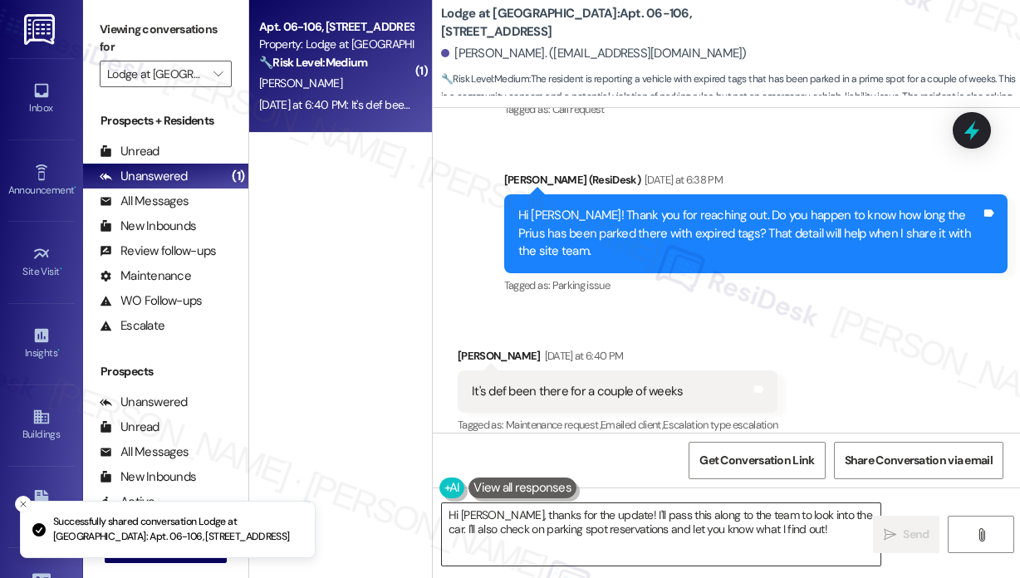
click at [770, 549] on textarea "Hi [PERSON_NAME], thanks for the update! I'll pass this along to the team to lo…" at bounding box center [661, 534] width 438 height 62
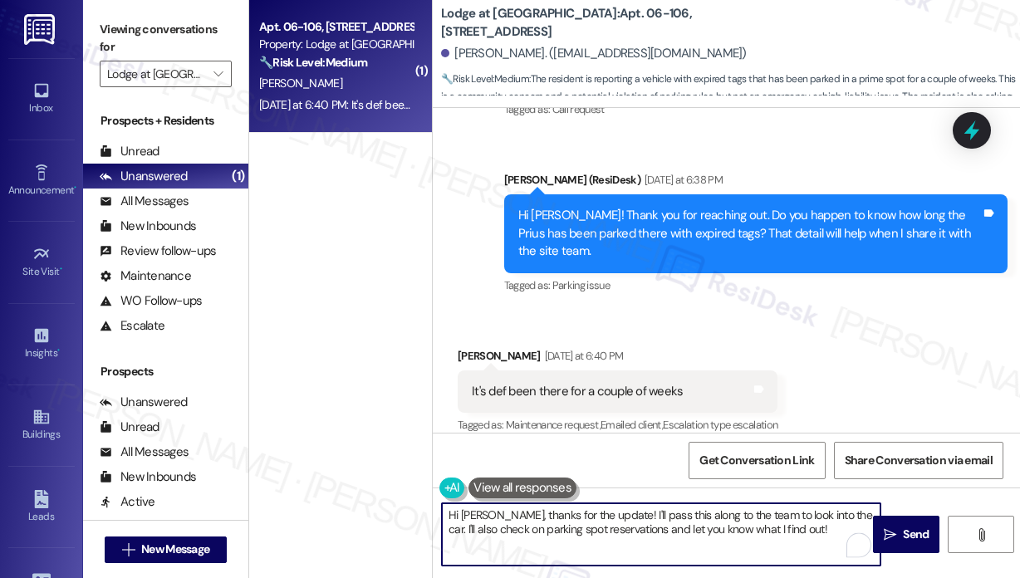
click at [767, 539] on textarea "Hi [PERSON_NAME], thanks for the update! I'll pass this along to the team to lo…" at bounding box center [661, 534] width 438 height 62
click at [792, 531] on textarea "Hi [PERSON_NAME], thanks for the update! I'll pass this along to the team to lo…" at bounding box center [661, 534] width 438 height 62
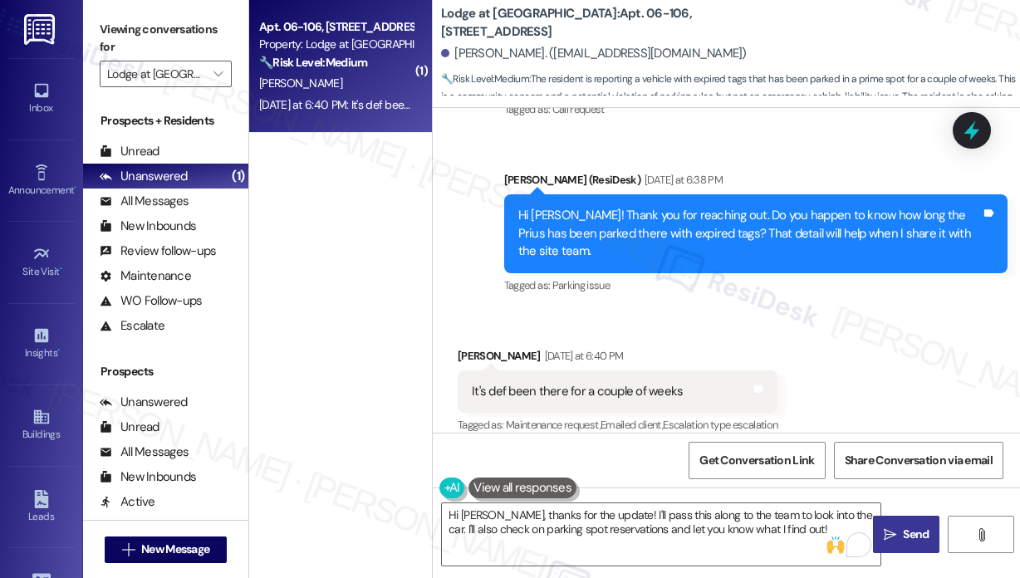
click at [904, 537] on span "Send" at bounding box center [916, 534] width 26 height 17
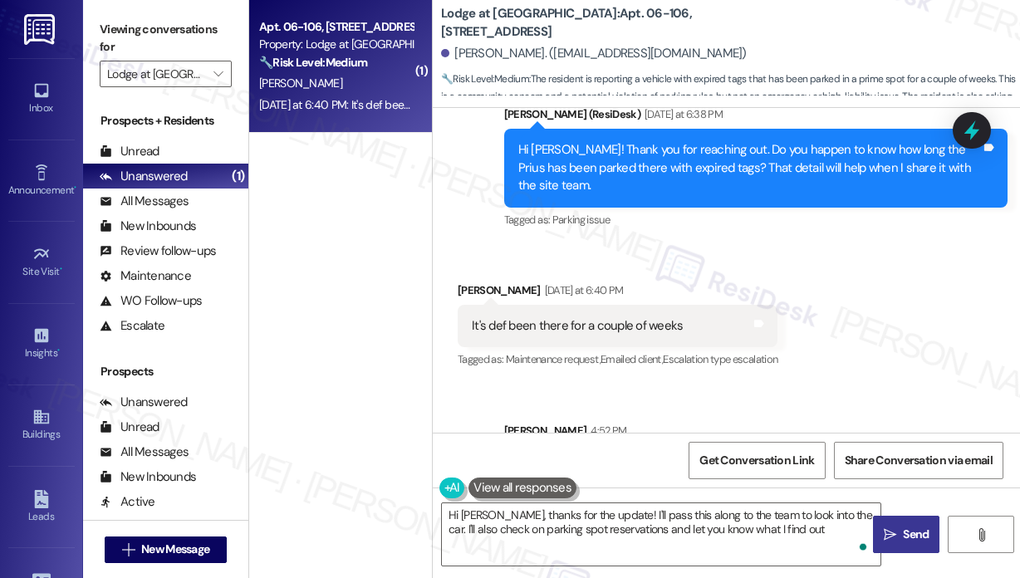
type textarea "Hi [PERSON_NAME], thanks for the update! I'll pass this along to the team to lo…"
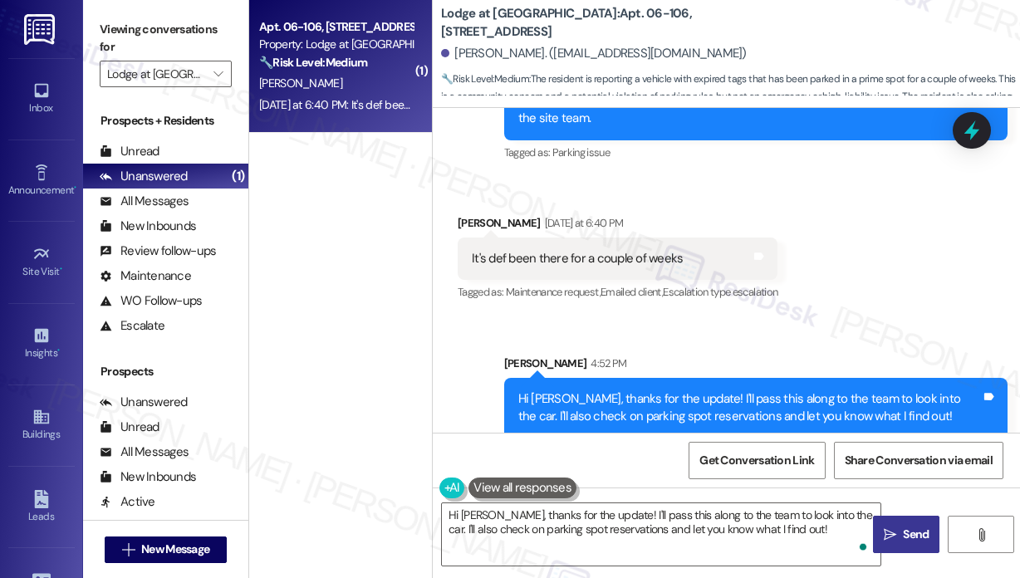
scroll to position [2902, 0]
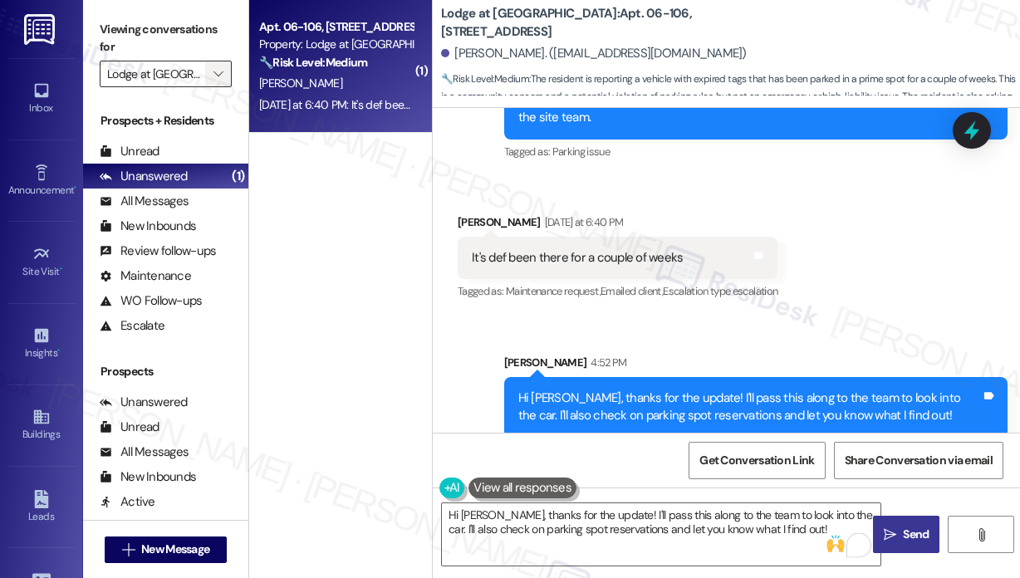
click at [216, 76] on icon "" at bounding box center [217, 73] width 9 height 13
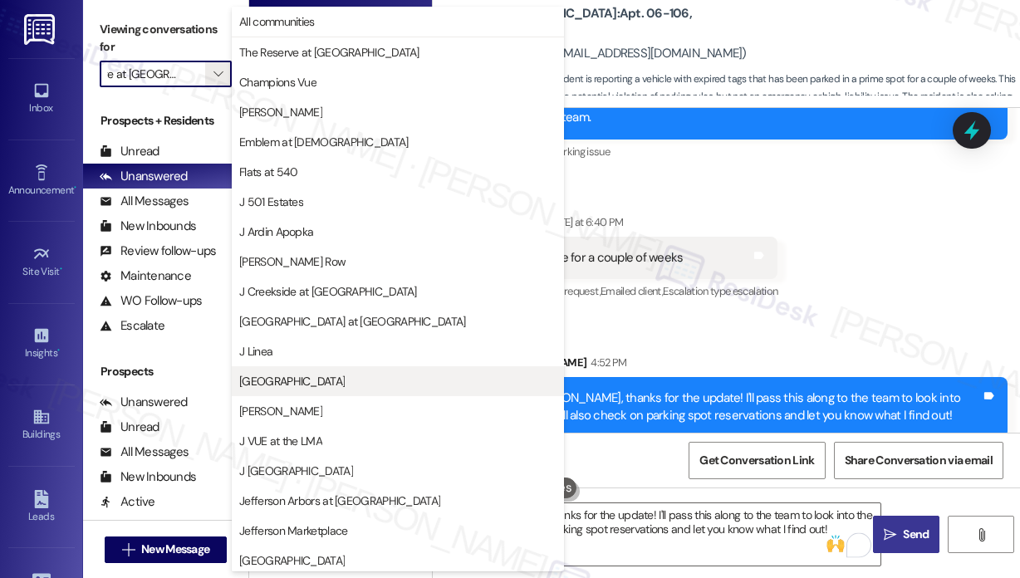
scroll to position [272, 0]
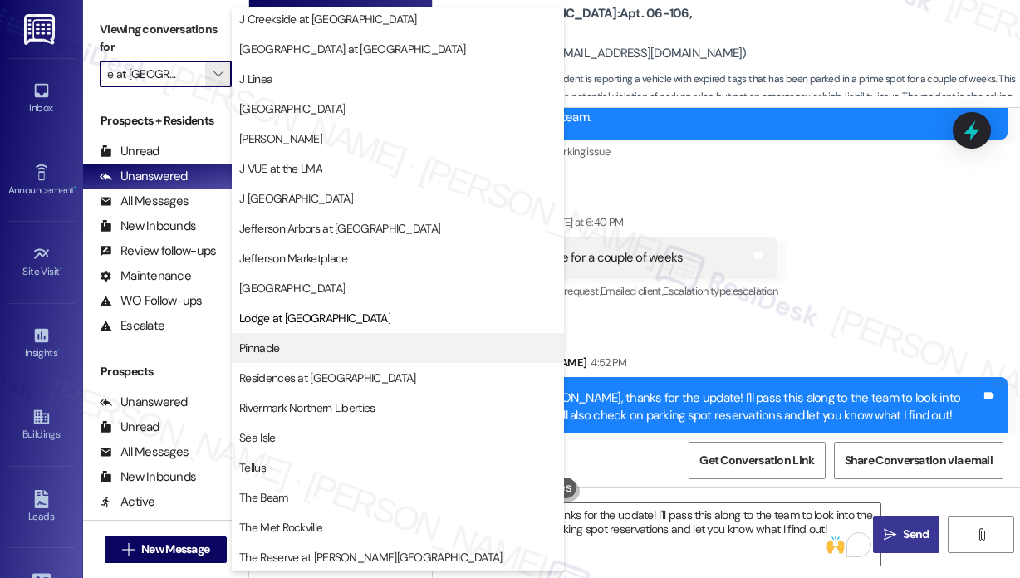
click at [281, 349] on span "Pinnacle" at bounding box center [397, 348] width 317 height 17
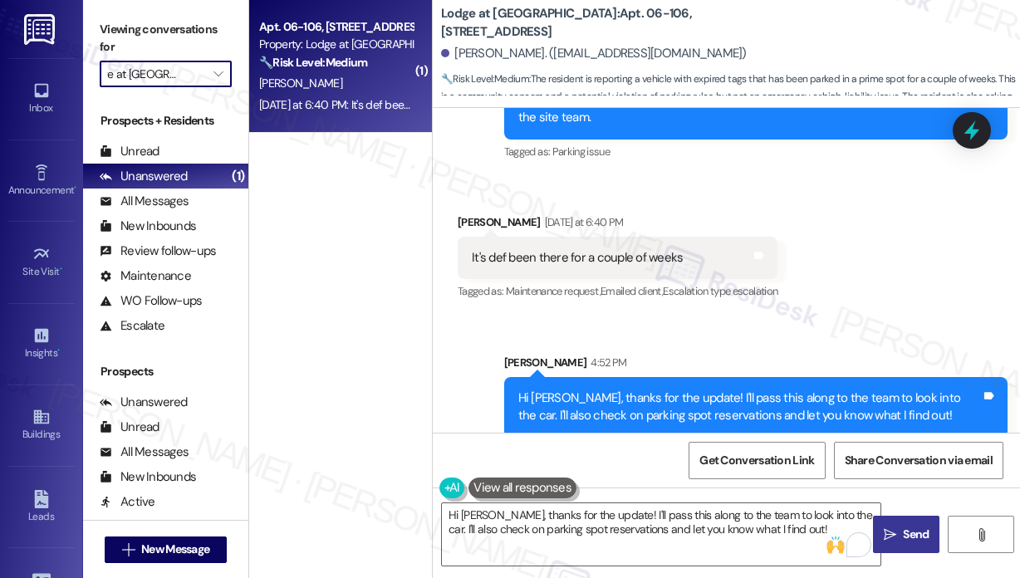
type input "Pinnacle"
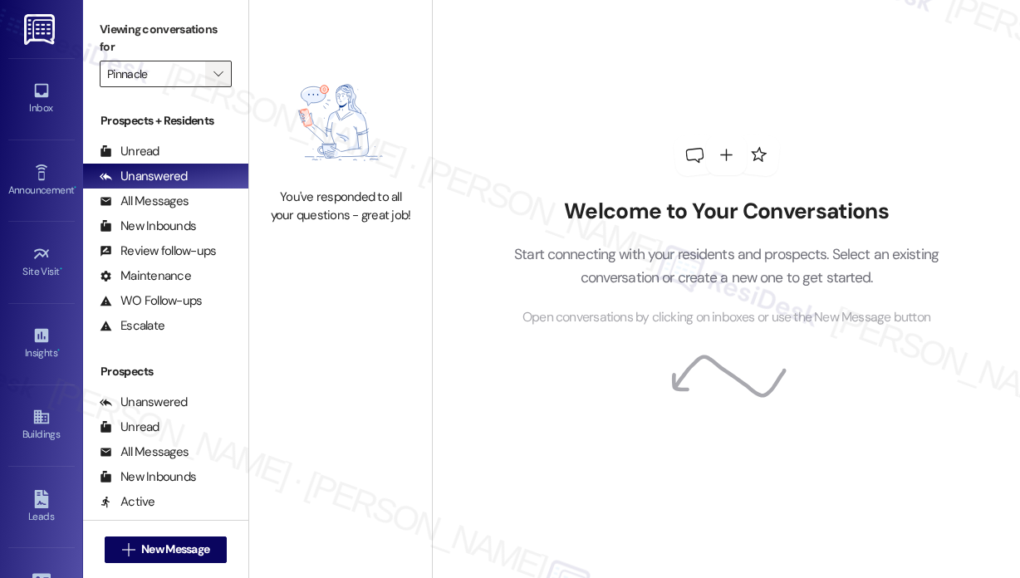
click at [223, 74] on icon "" at bounding box center [217, 73] width 9 height 13
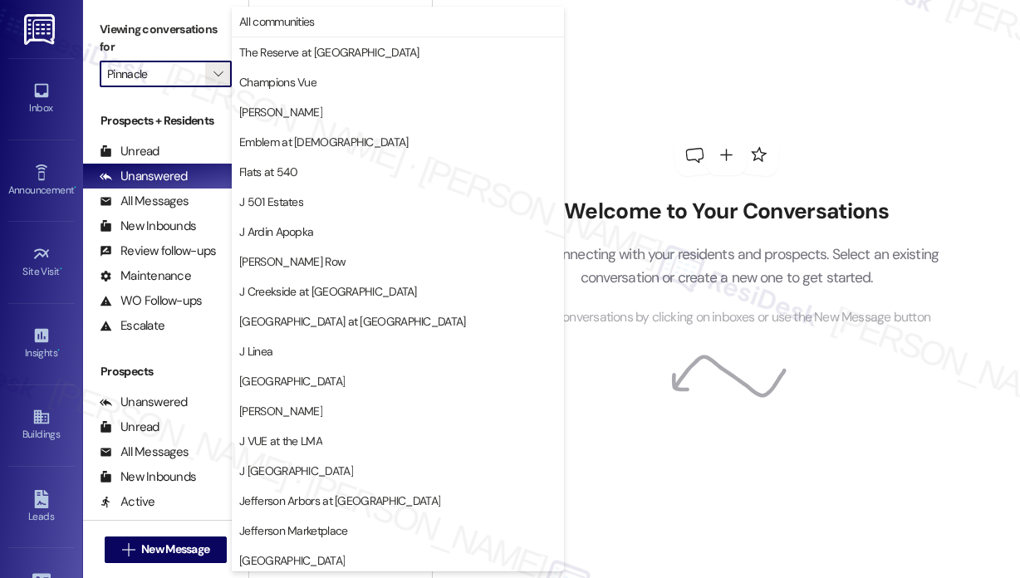
scroll to position [272, 0]
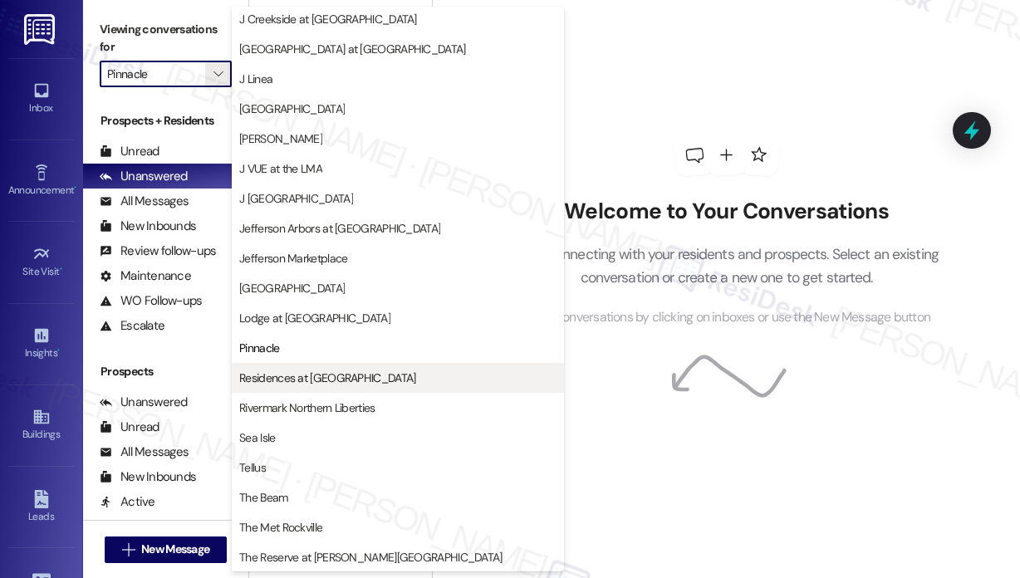
click at [286, 375] on span "Residences at [GEOGRAPHIC_DATA]" at bounding box center [327, 378] width 176 height 17
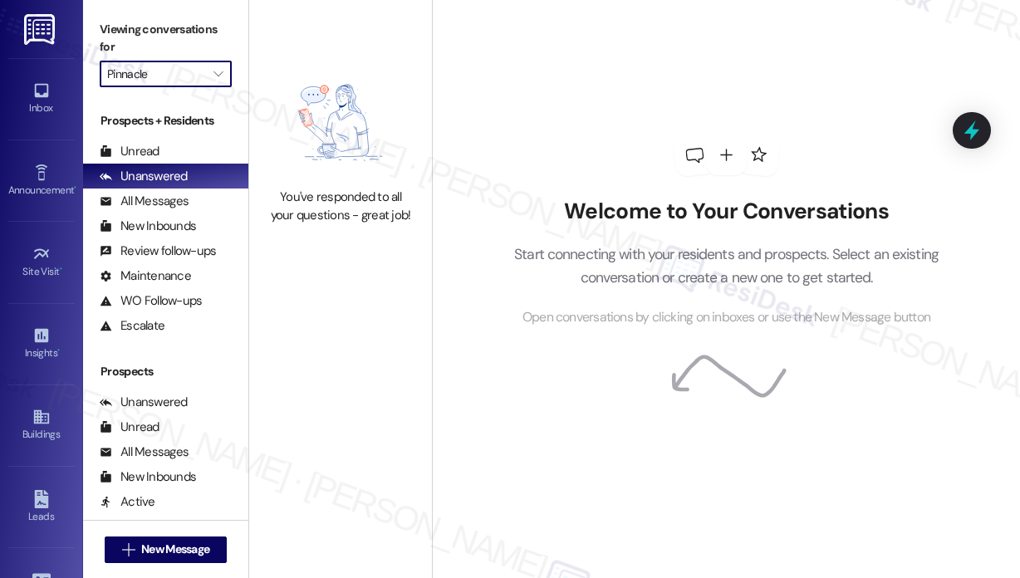
type input "Residences at [GEOGRAPHIC_DATA]"
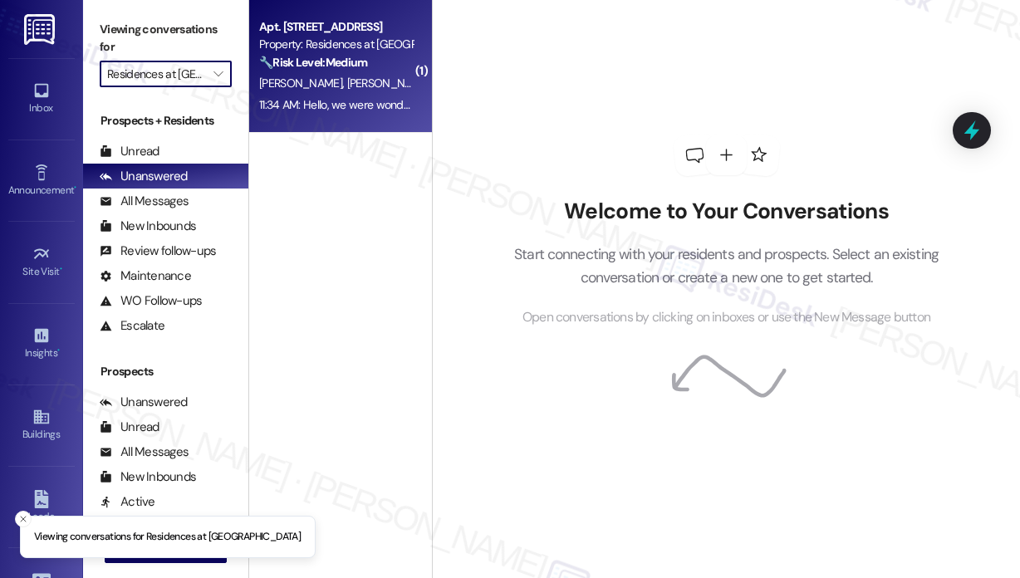
click at [370, 95] on div "11:34 AM: Hello, we were wondering if there is an update to when our unit's win…" at bounding box center [335, 105] width 157 height 21
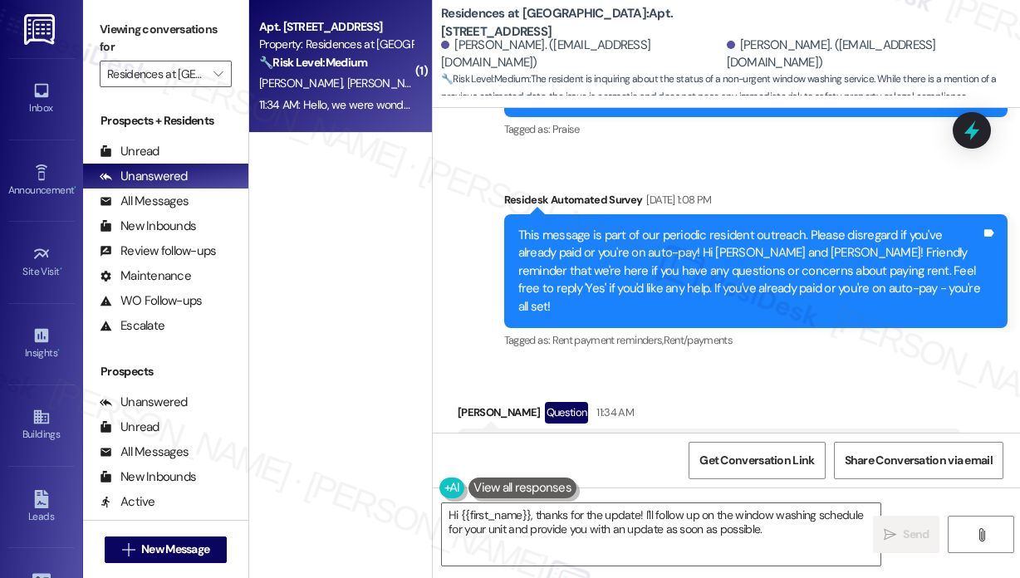
scroll to position [3323, 0]
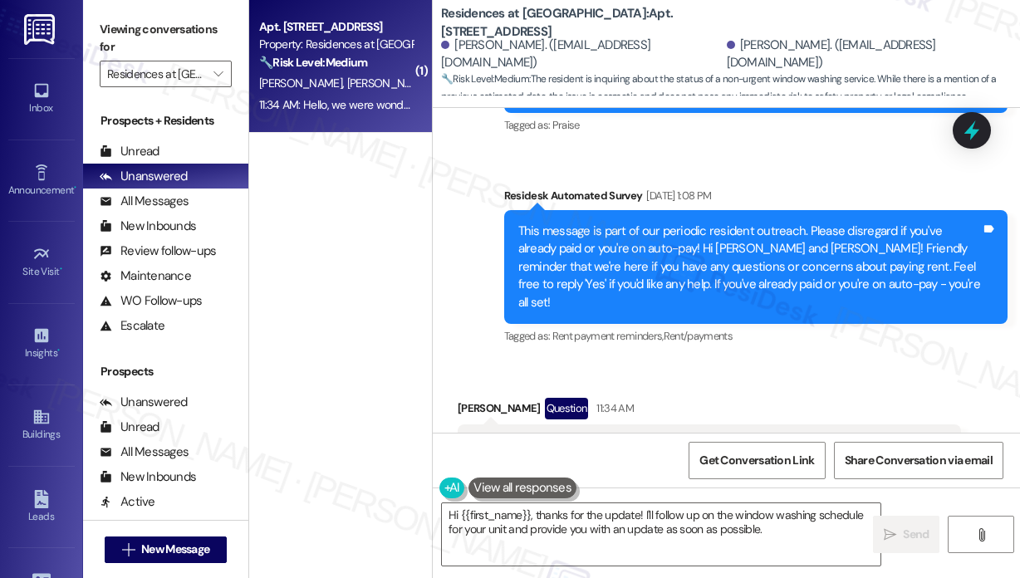
drag, startPoint x: 879, startPoint y: 375, endPoint x: 504, endPoint y: 331, distance: 377.0
click at [504, 437] on div "Hello, we were wondering if there is an update to when our unit's windows will …" at bounding box center [703, 463] width 463 height 53
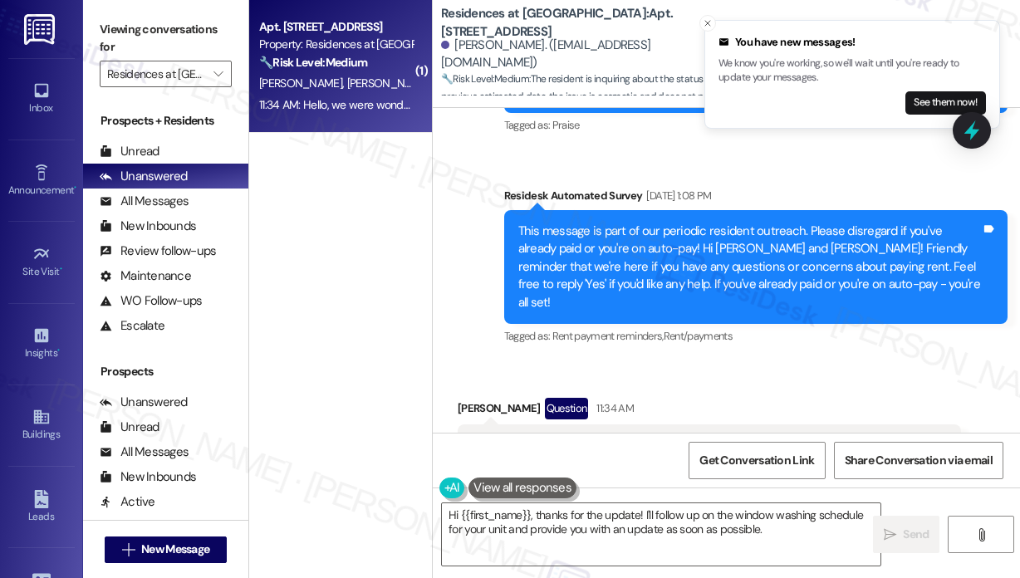
copy div "we were wondering if there is an update to when our unit's windows will be wash…"
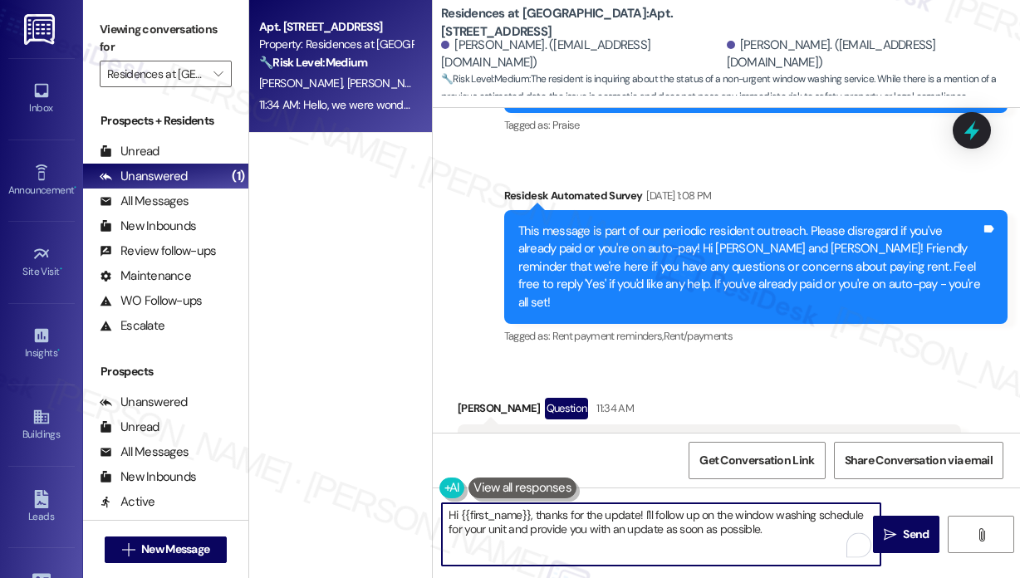
drag, startPoint x: 710, startPoint y: 524, endPoint x: 530, endPoint y: 517, distance: 180.4
click at [530, 517] on textarea "Hi {{first_name}}, thanks for the update! I'll follow up on the window washing …" at bounding box center [661, 534] width 438 height 62
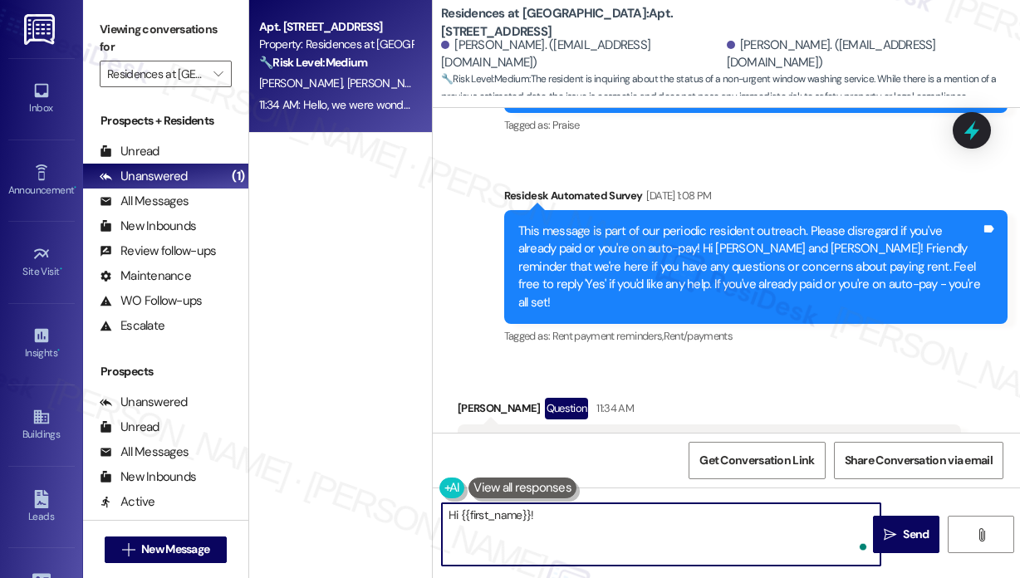
paste textarea "Thank you for reaching out. Have you seen any work started on your building yet…"
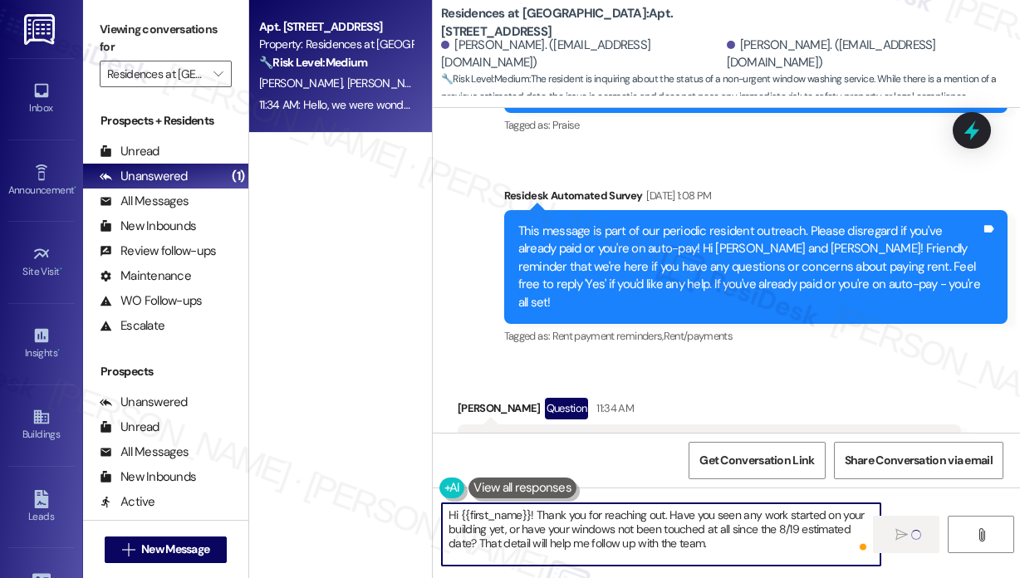
type textarea "Hi {{first_name}}! Thank you for reaching out. Have you seen any work started o…"
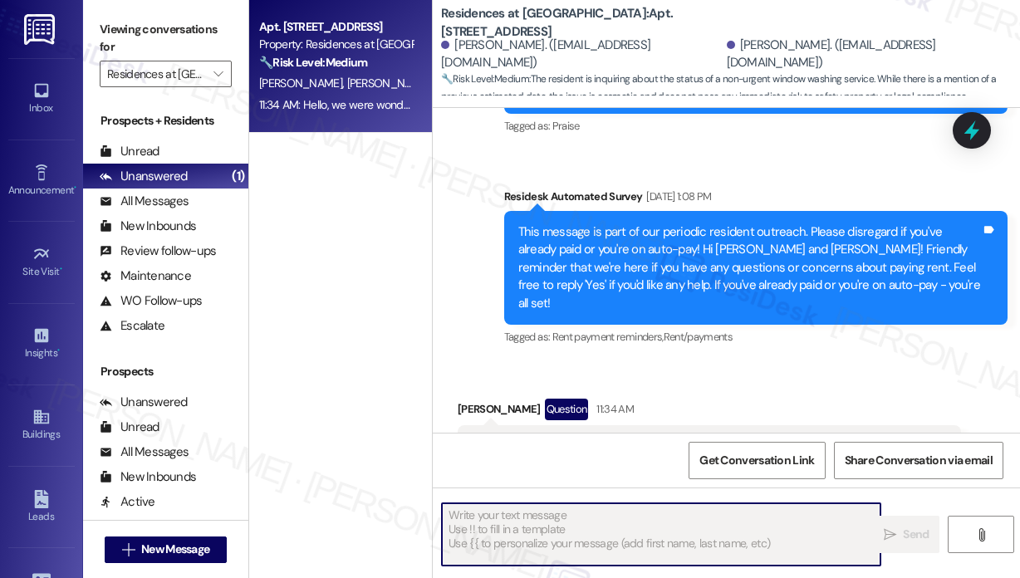
scroll to position [3474, 0]
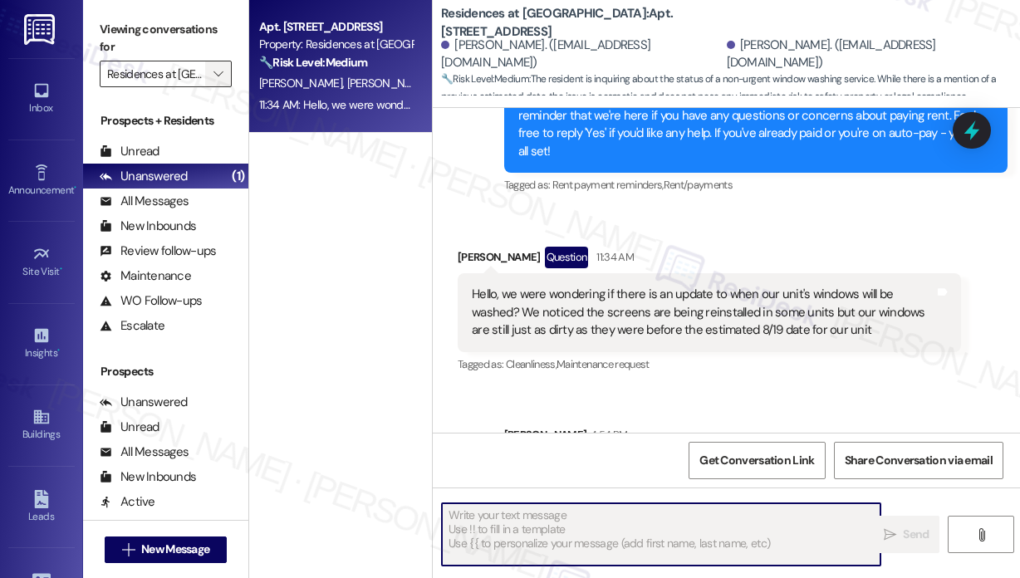
click at [221, 77] on icon "" at bounding box center [217, 73] width 9 height 13
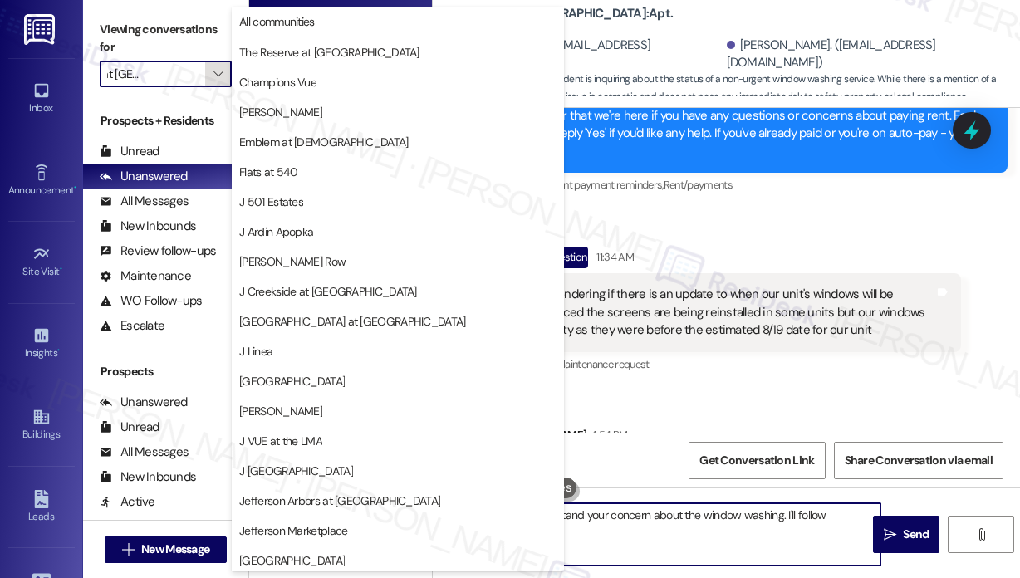
scroll to position [272, 0]
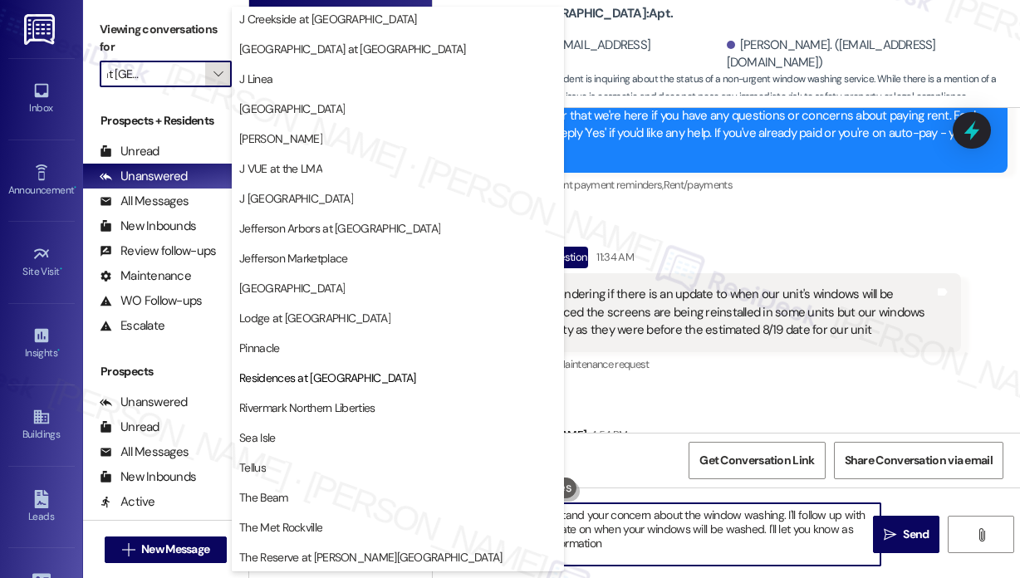
type textarea "{{first_name}}, I understand your concern about the window washing. I'll follow…"
click at [296, 408] on span "Rivermark Northern Liberties" at bounding box center [306, 407] width 135 height 17
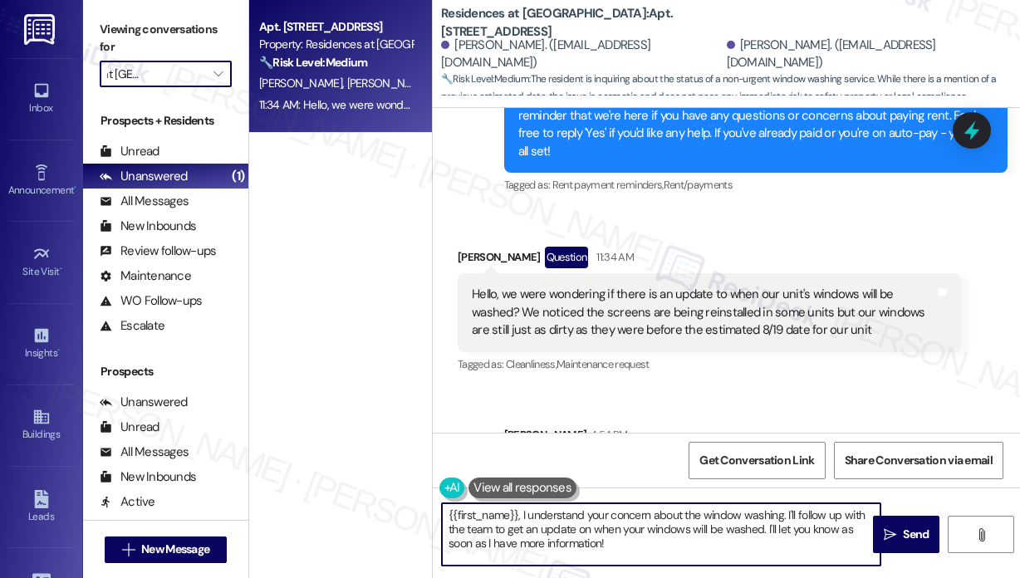
type input "Rivermark Northern Liberties"
click at [317, 85] on div "S. Divain" at bounding box center [335, 83] width 157 height 21
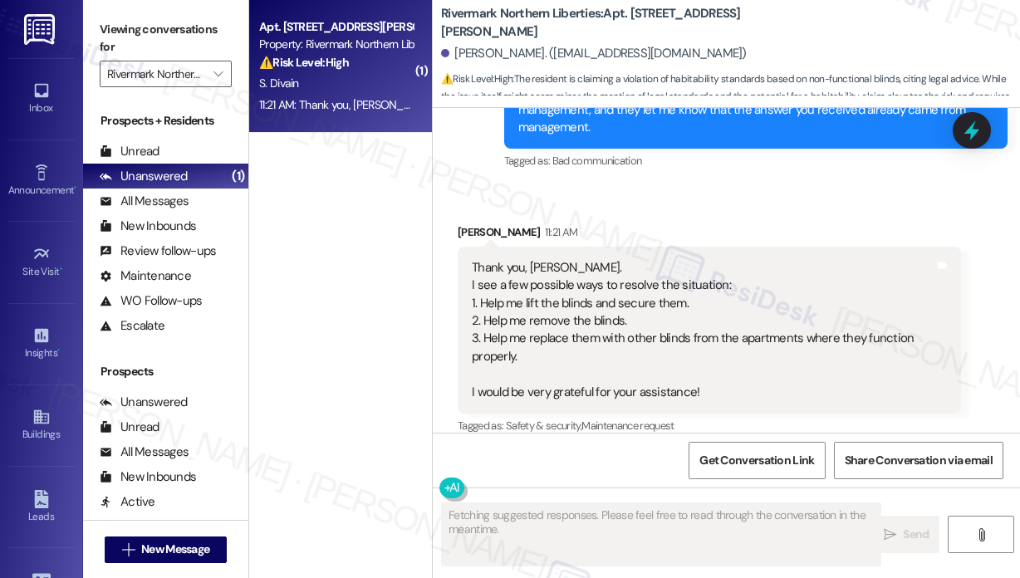
scroll to position [7994, 0]
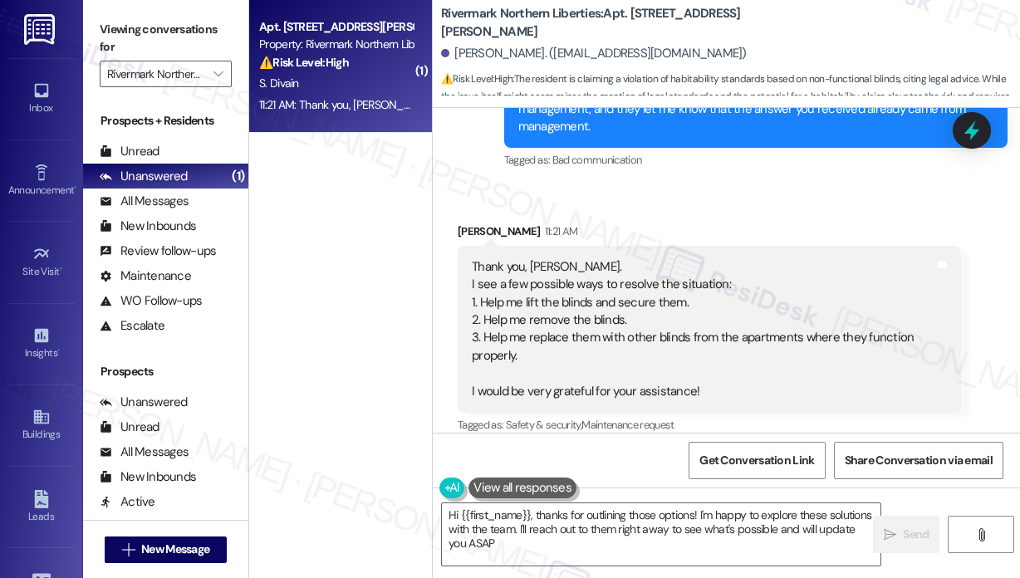
type textarea "Hi {{first_name}}, thanks for outlining those options! I'm happy to explore the…"
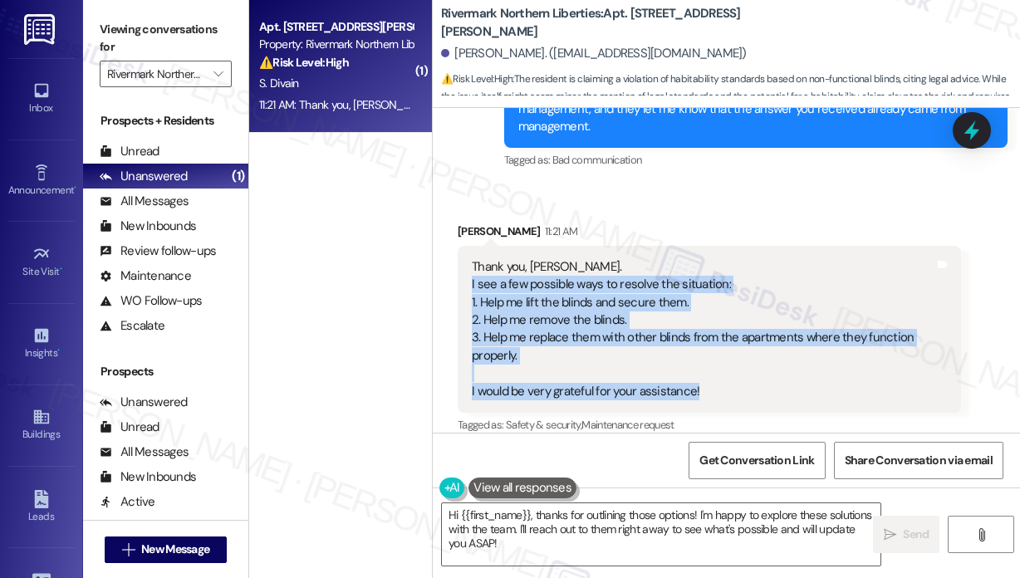
drag, startPoint x: 724, startPoint y: 368, endPoint x: 472, endPoint y: 266, distance: 272.3
click at [472, 266] on div "Thank you, Jay. I see a few possible ways to resolve the situation: 1. Help me …" at bounding box center [703, 329] width 463 height 142
copy div "I see a few possible ways to resolve the situation: 1. Help me lift the blinds …"
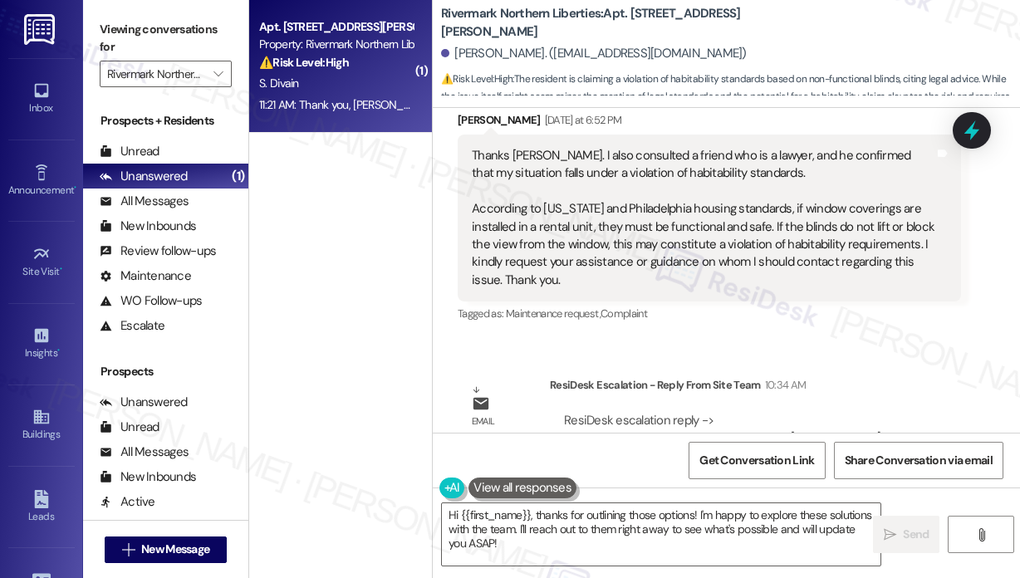
scroll to position [7662, 0]
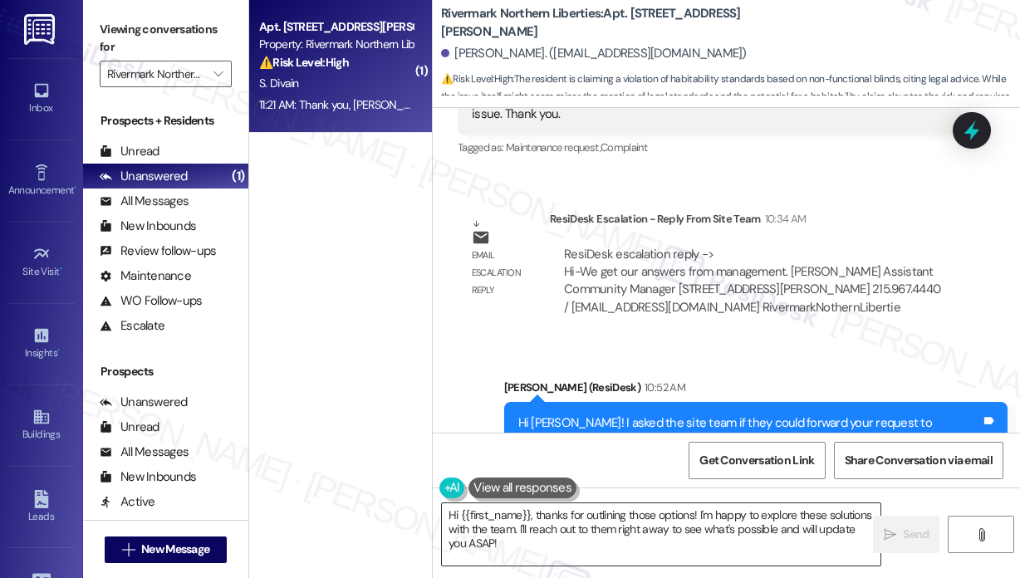
click at [681, 546] on textarea "Hi {{first_name}}, thanks for outlining those options! I'm happy to explore the…" at bounding box center [661, 534] width 438 height 62
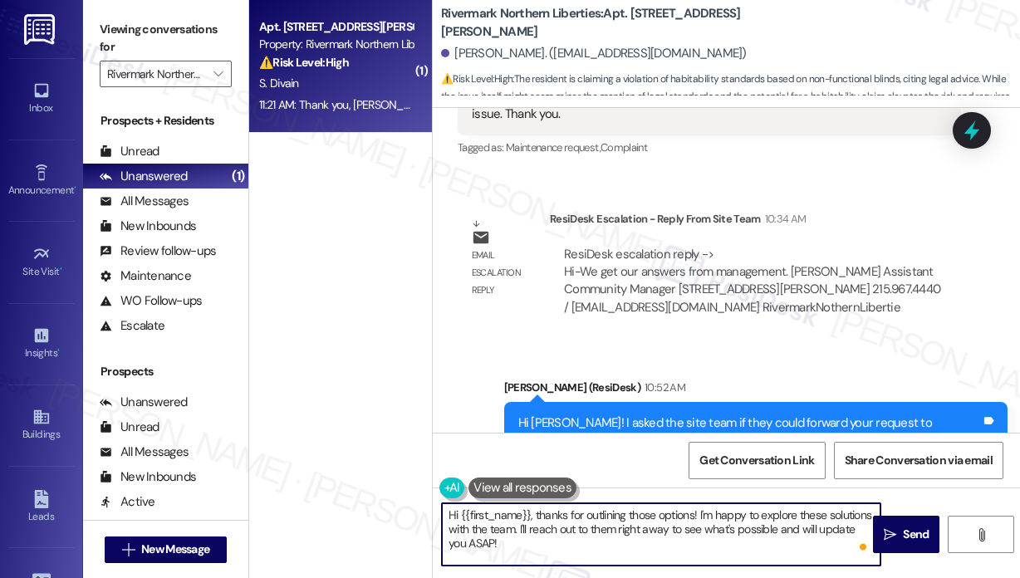
click at [675, 537] on textarea "Hi {{first_name}}, thanks for outlining those options! I'm happy to explore the…" at bounding box center [661, 534] width 438 height 62
click at [916, 538] on span "Send" at bounding box center [916, 534] width 26 height 17
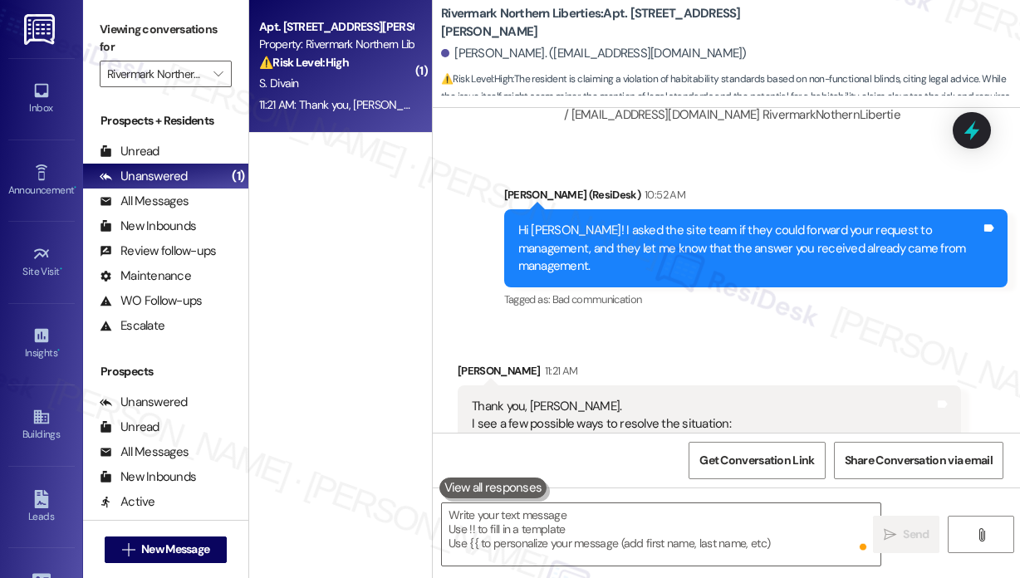
scroll to position [7993, 0]
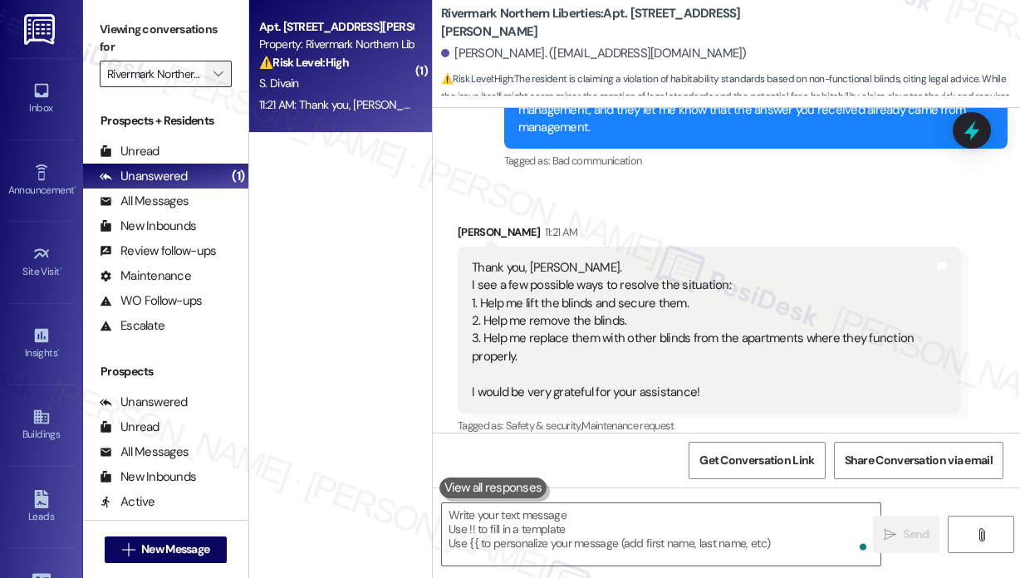
click at [219, 78] on icon "" at bounding box center [217, 73] width 9 height 13
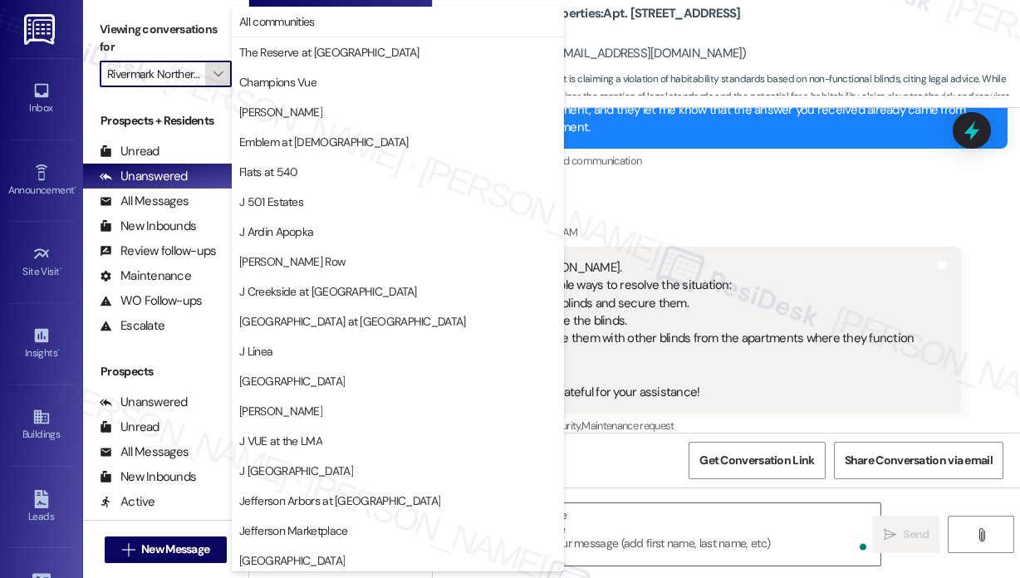
scroll to position [272, 0]
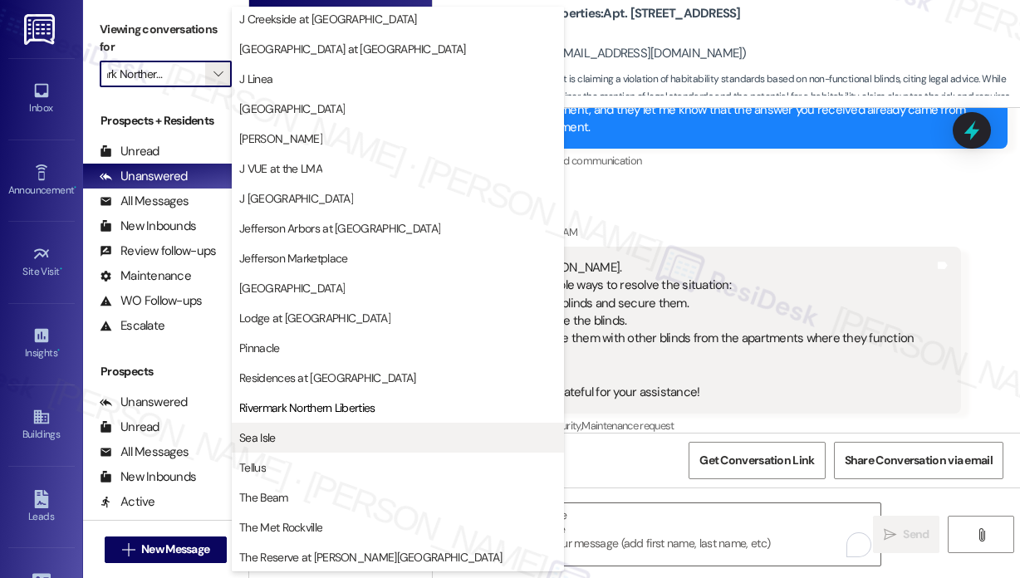
click at [286, 441] on span "Sea Isle" at bounding box center [397, 437] width 317 height 17
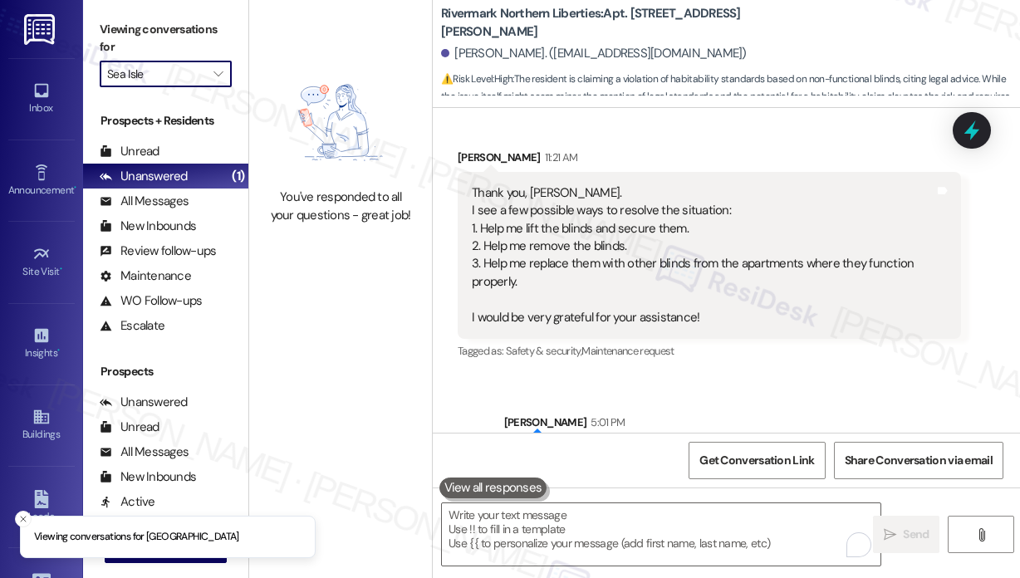
scroll to position [8127, 0]
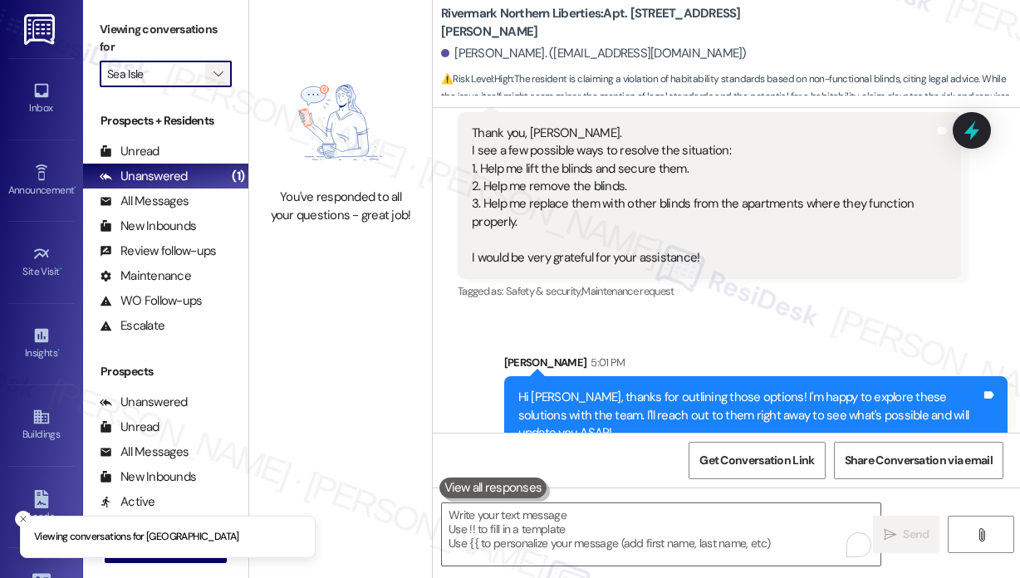
click at [205, 71] on button "" at bounding box center [218, 74] width 27 height 27
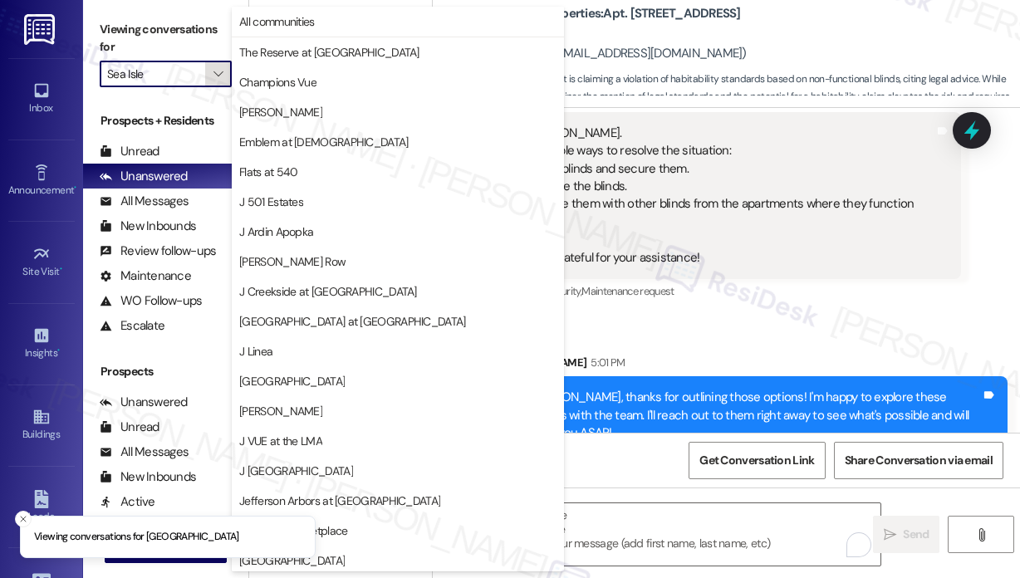
scroll to position [272, 0]
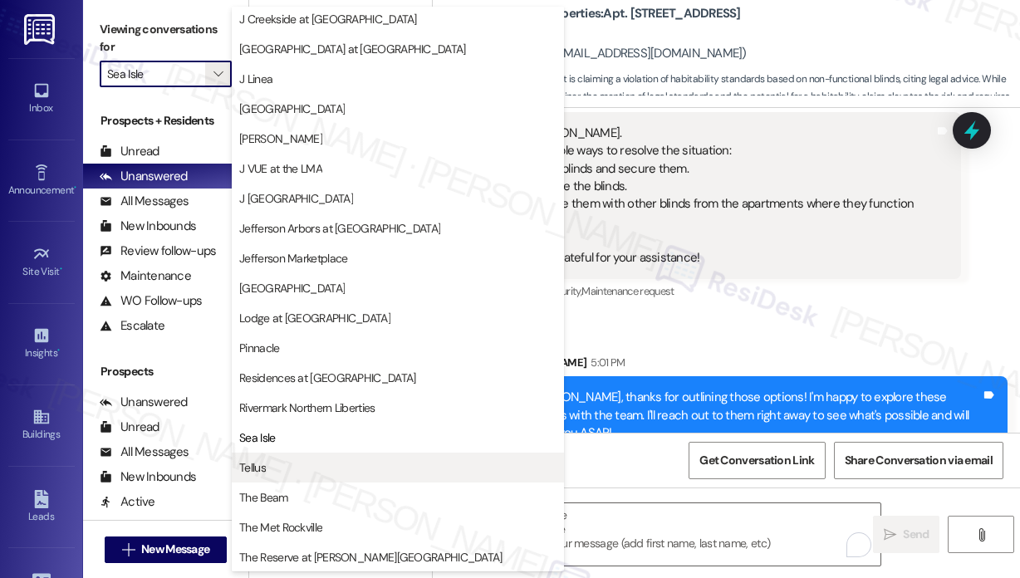
click at [312, 461] on span "Tellus" at bounding box center [397, 467] width 317 height 17
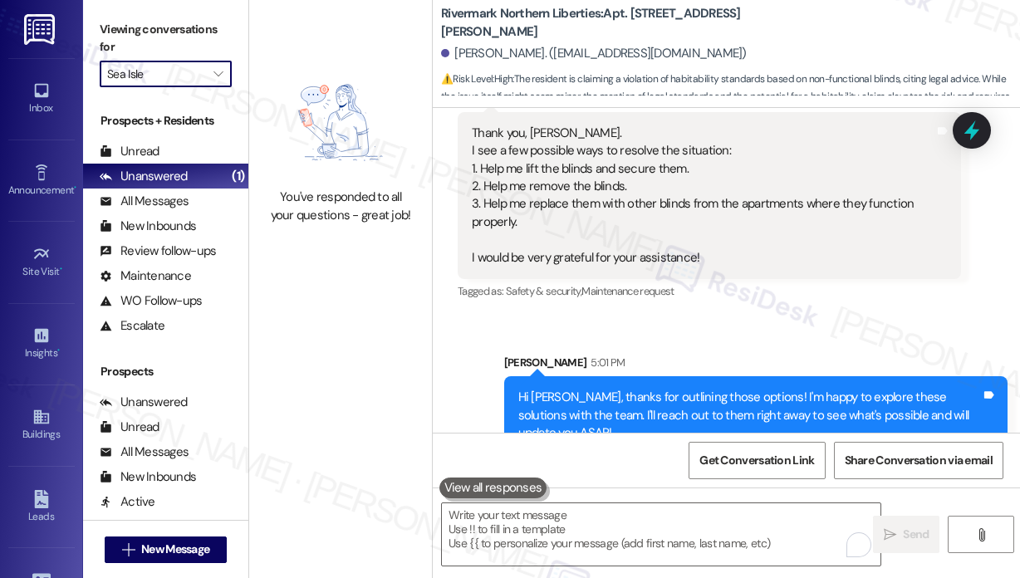
type input "Tellus"
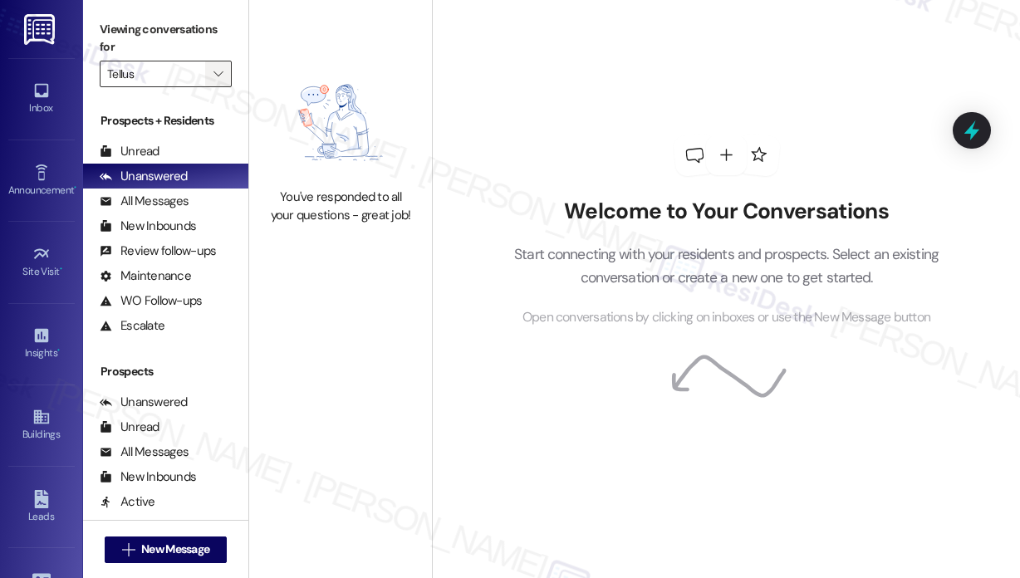
click at [220, 84] on span "" at bounding box center [218, 74] width 16 height 27
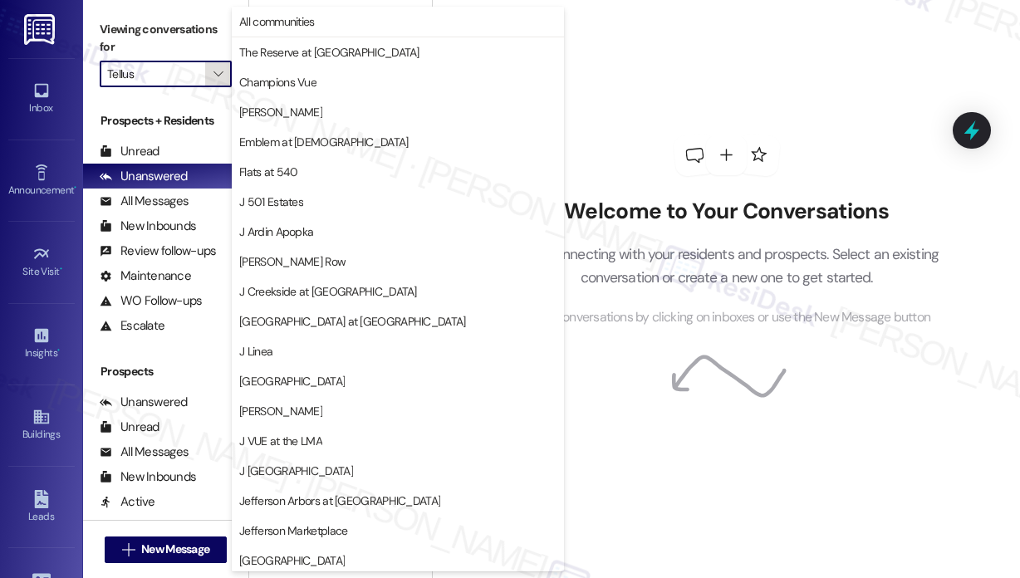
scroll to position [272, 0]
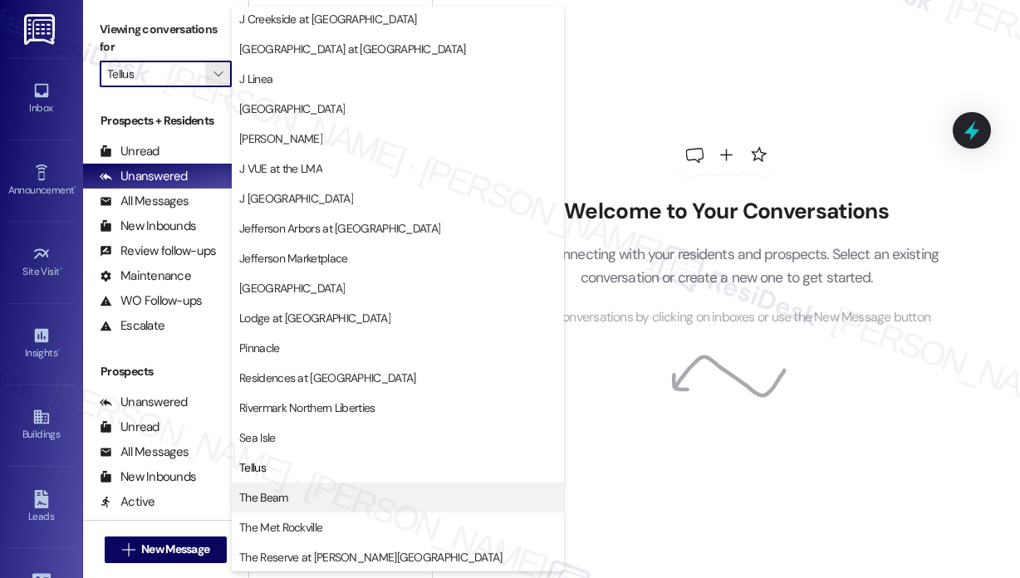
click at [299, 495] on span "The Beam" at bounding box center [397, 497] width 317 height 17
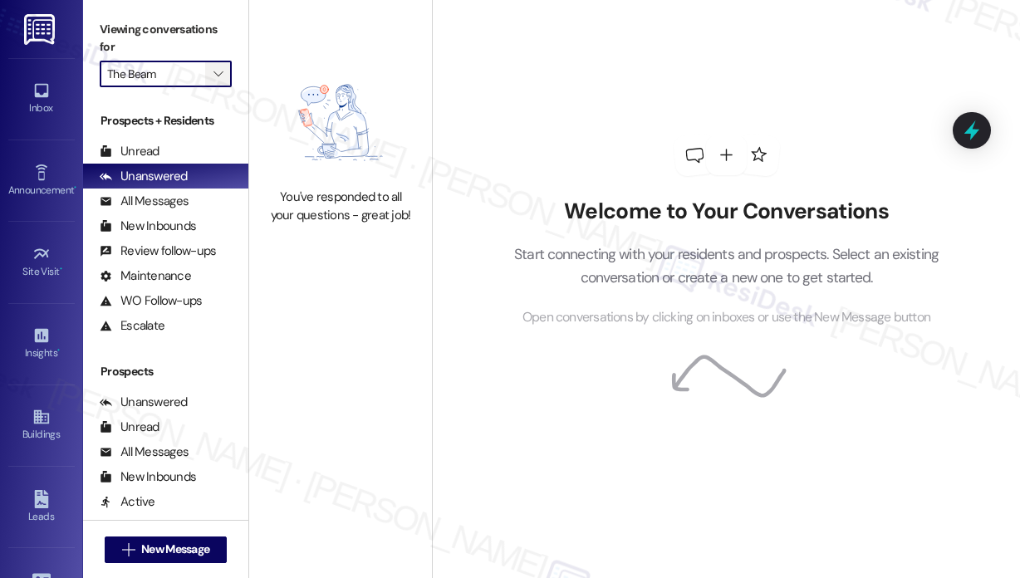
click at [213, 76] on icon "" at bounding box center [217, 73] width 9 height 13
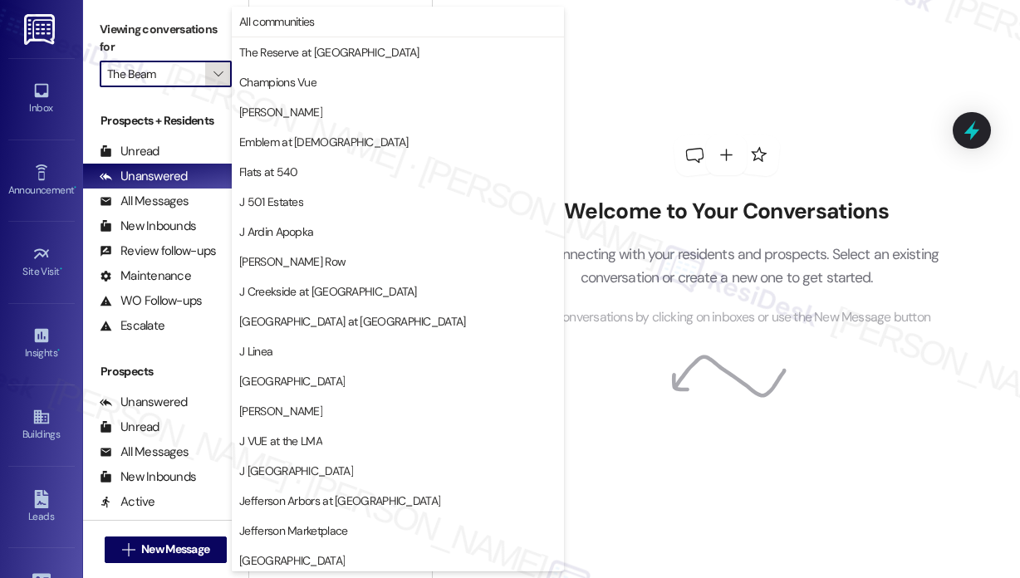
scroll to position [272, 0]
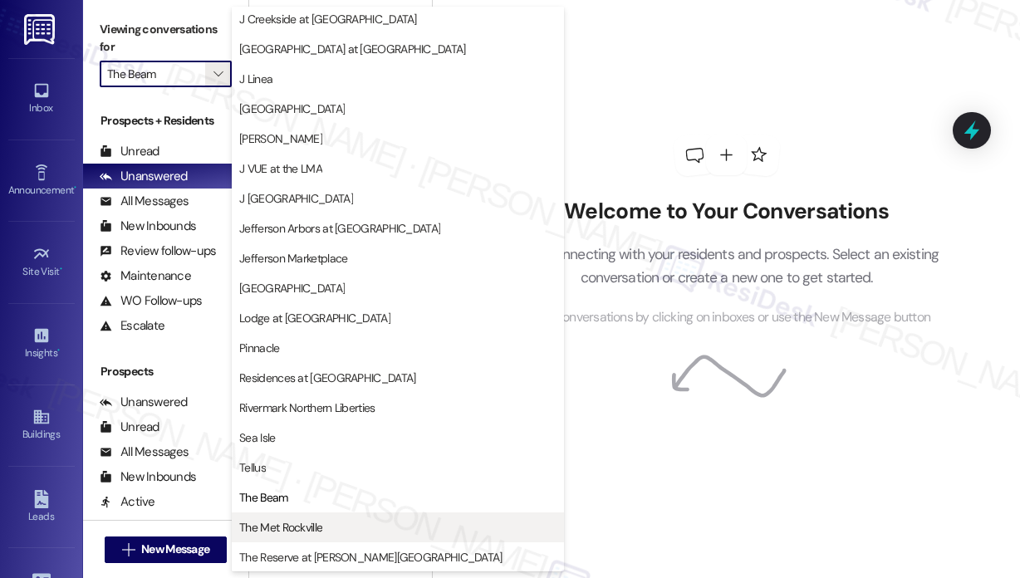
click at [298, 523] on span "The Met Rockville" at bounding box center [280, 527] width 83 height 17
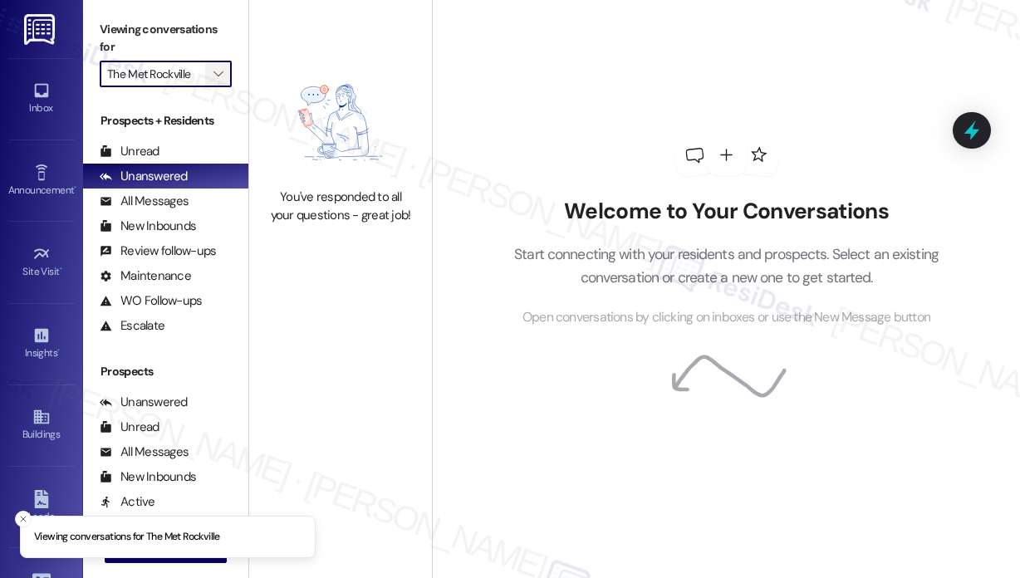
click at [219, 78] on icon "" at bounding box center [217, 73] width 9 height 13
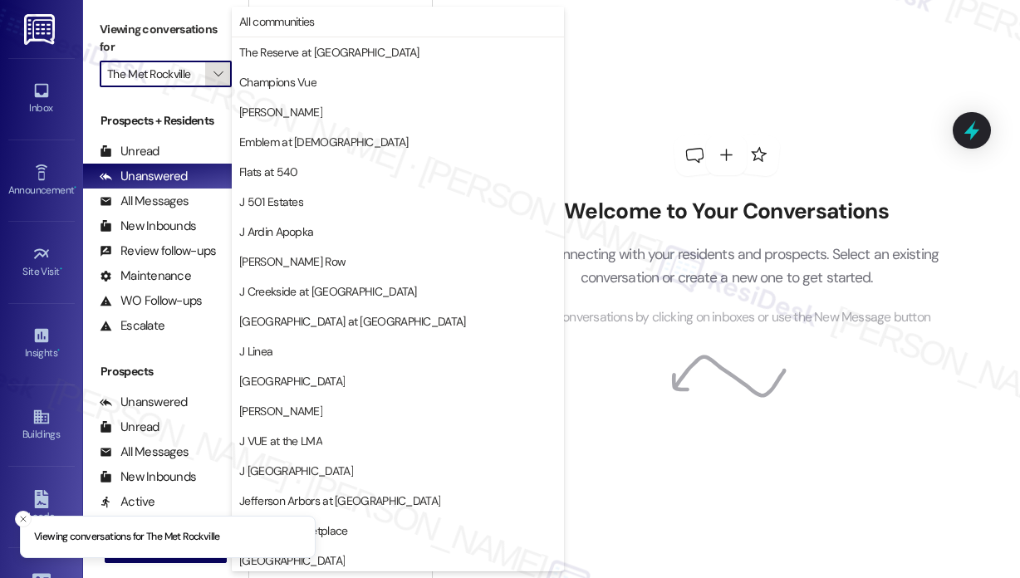
scroll to position [272, 0]
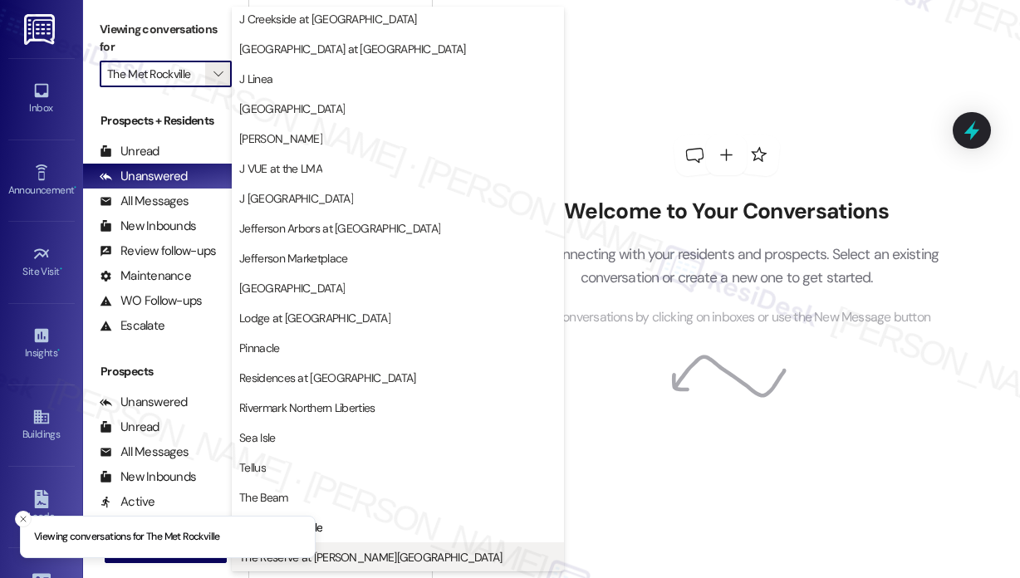
click at [349, 551] on span "The Reserve at [PERSON_NAME][GEOGRAPHIC_DATA]" at bounding box center [370, 557] width 263 height 17
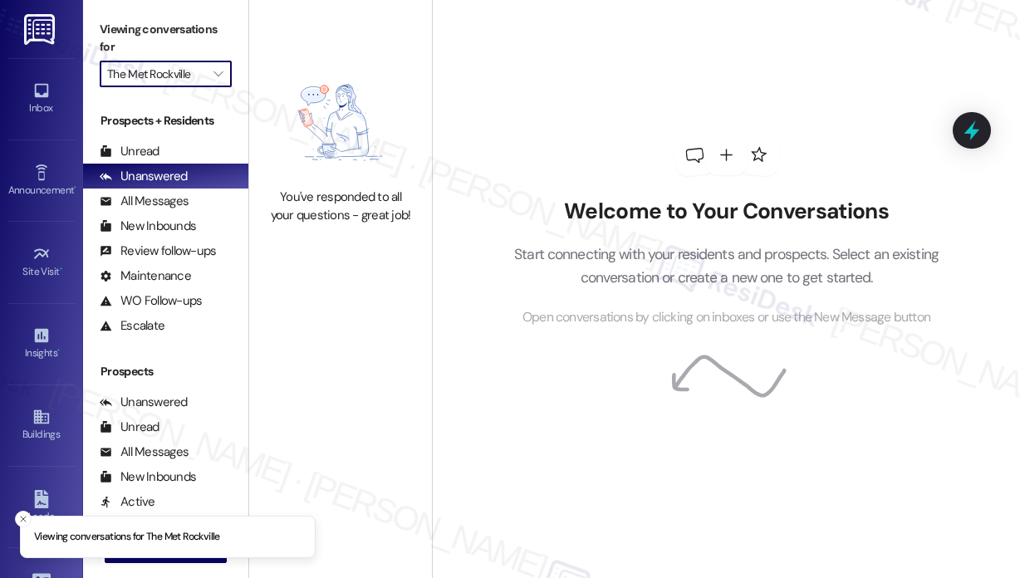
type input "The Reserve at [PERSON_NAME][GEOGRAPHIC_DATA]"
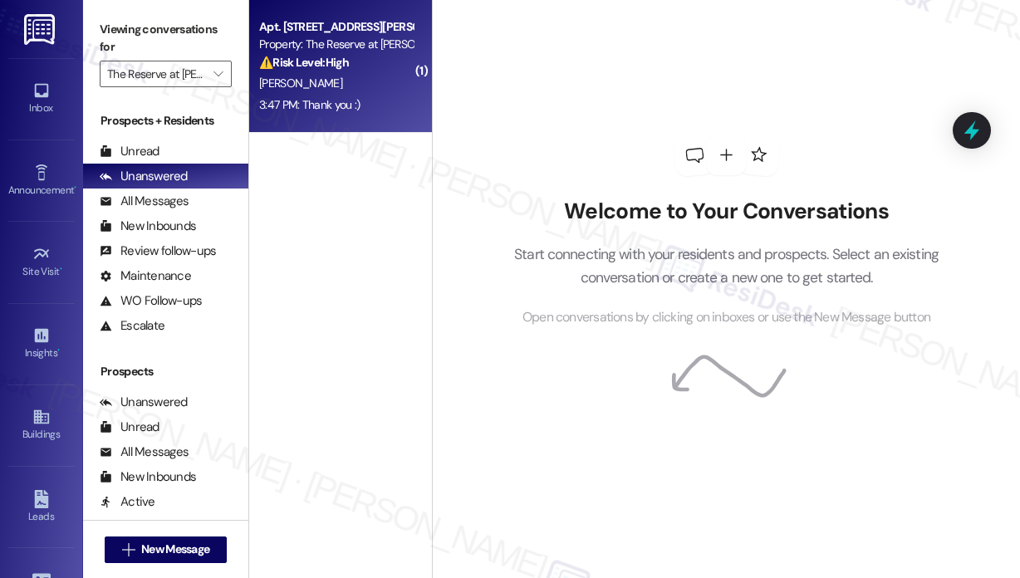
click at [368, 96] on div "3:47 PM: Thank you :) 3:47 PM: Thank you :)" at bounding box center [335, 105] width 157 height 21
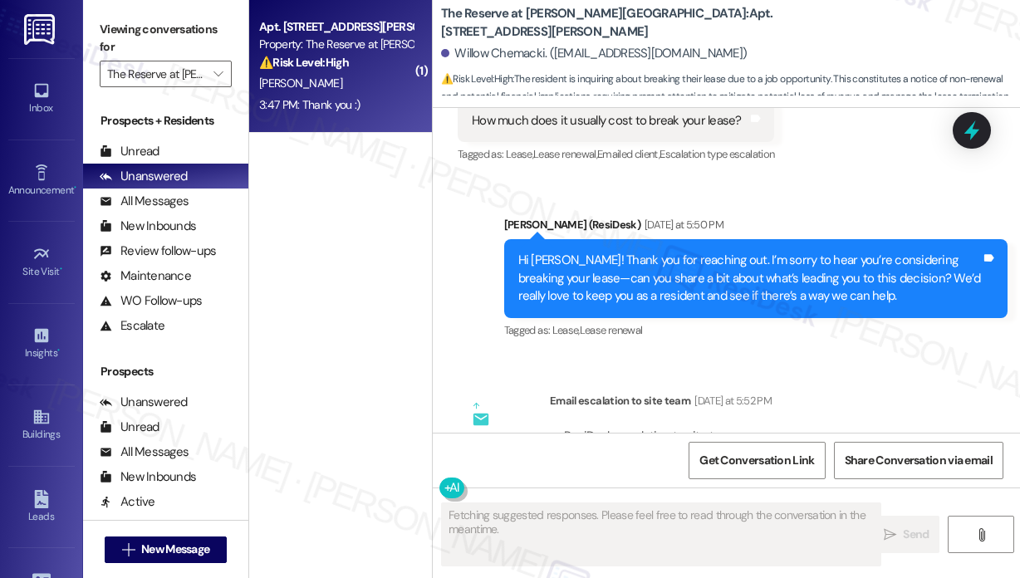
scroll to position [2908, 0]
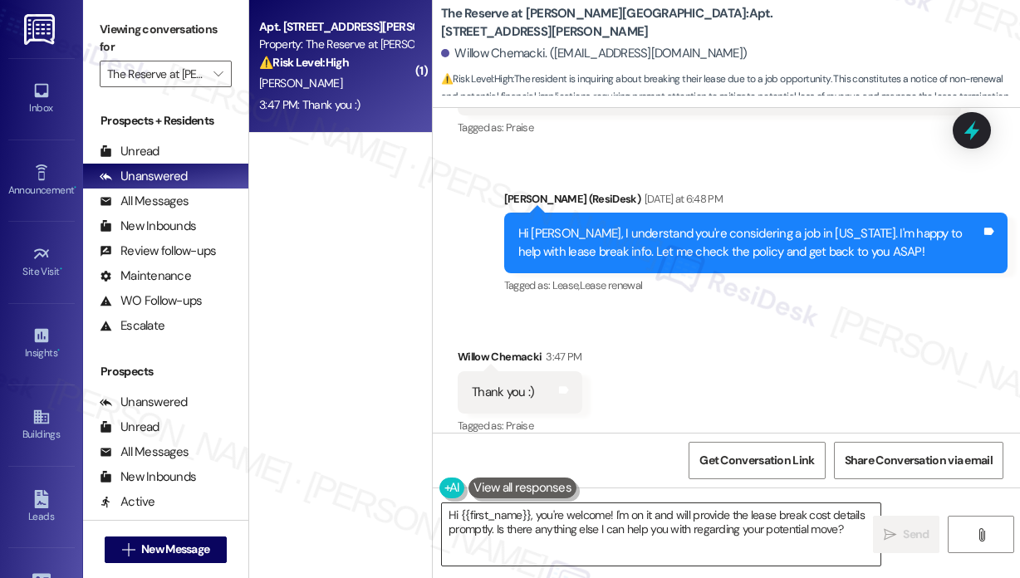
click at [650, 538] on textarea "Hi {{first_name}}, you're welcome! I'm on it and will provide the lease break c…" at bounding box center [661, 534] width 438 height 62
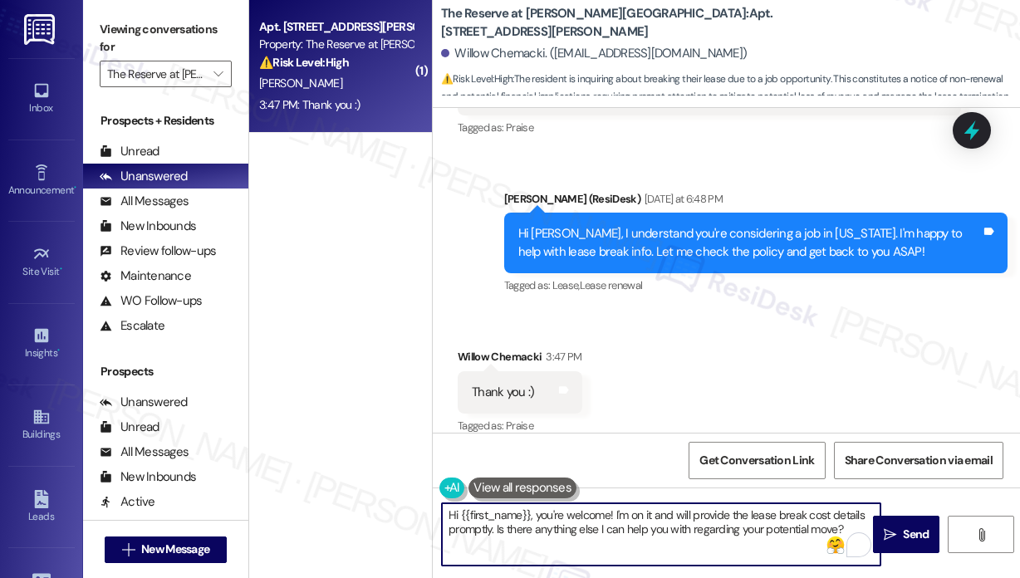
click at [575, 519] on textarea "Hi {{first_name}}, you're welcome! I'm on it and will provide the lease break c…" at bounding box center [661, 534] width 438 height 62
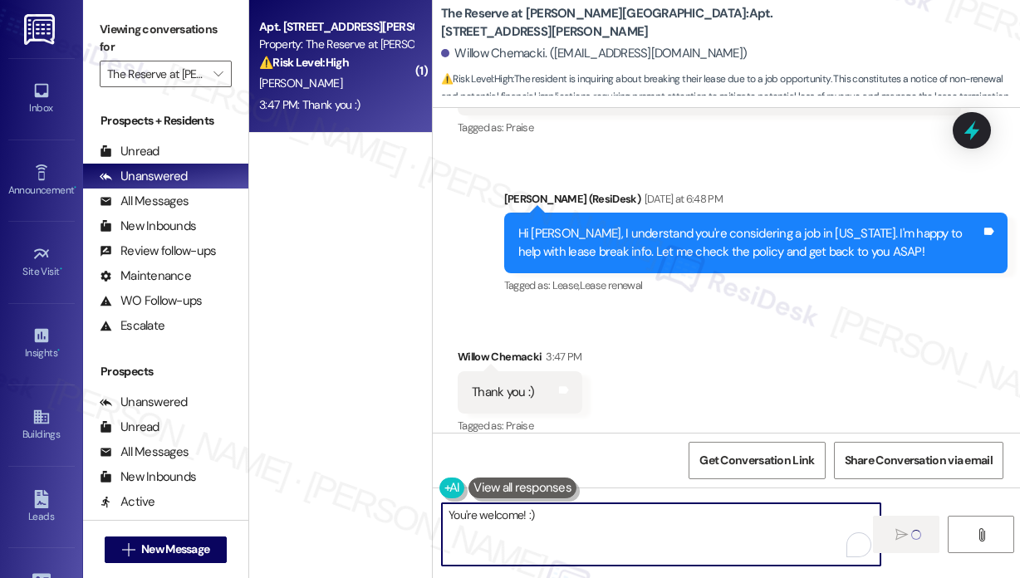
type textarea "You're welcome! :)"
